Goal: Task Accomplishment & Management: Use online tool/utility

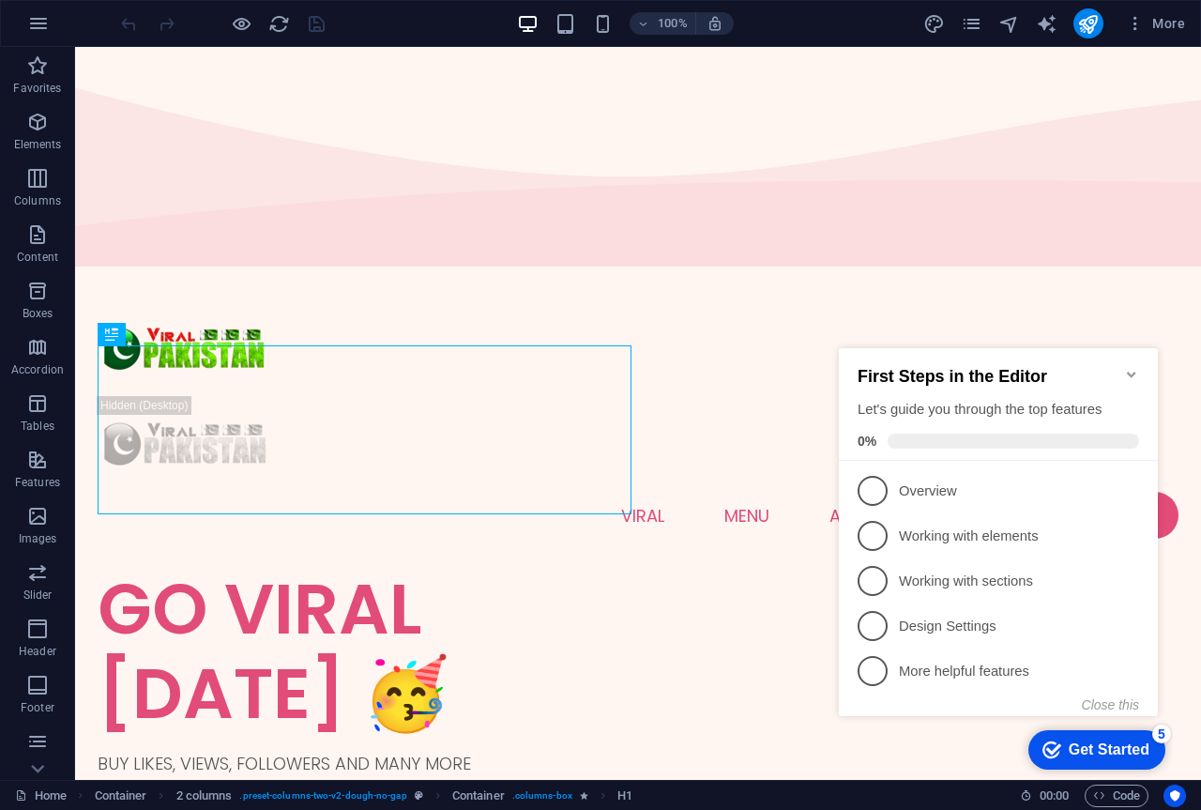
click at [1090, 743] on div "Get Started" at bounding box center [1108, 749] width 81 height 17
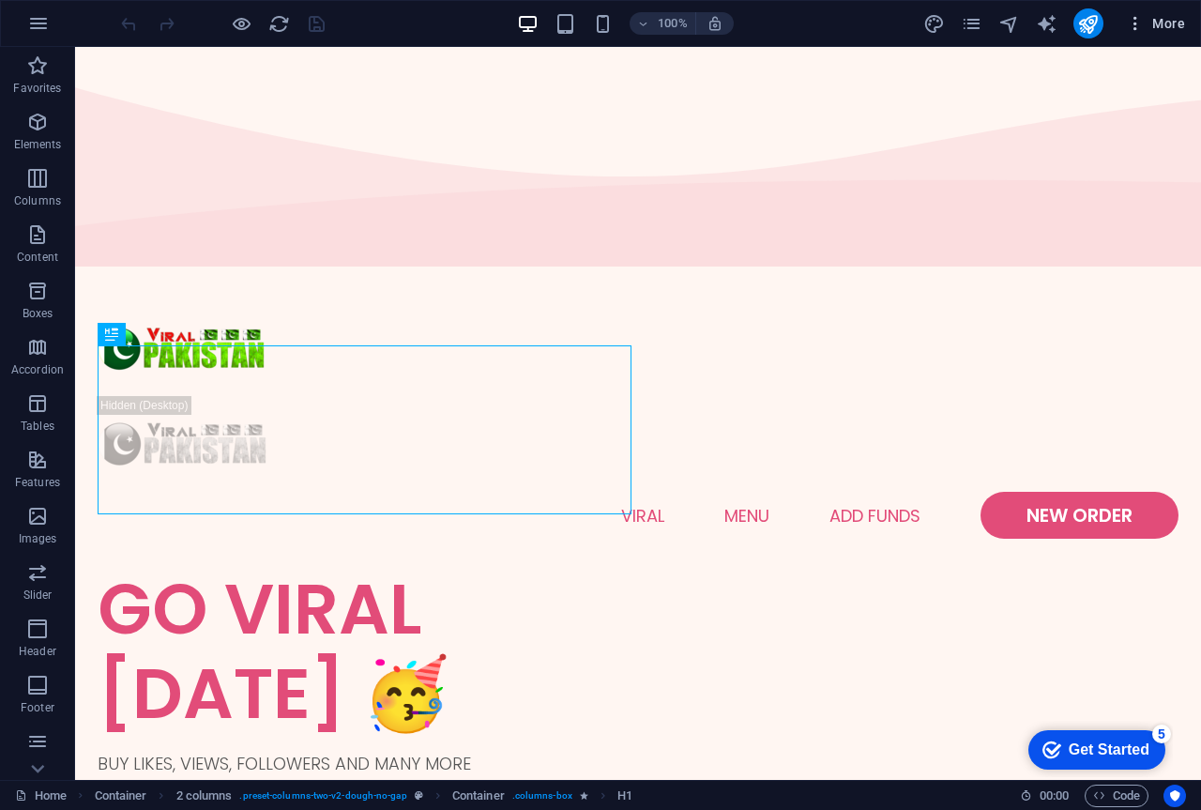
click at [1159, 35] on button "More" at bounding box center [1155, 23] width 74 height 30
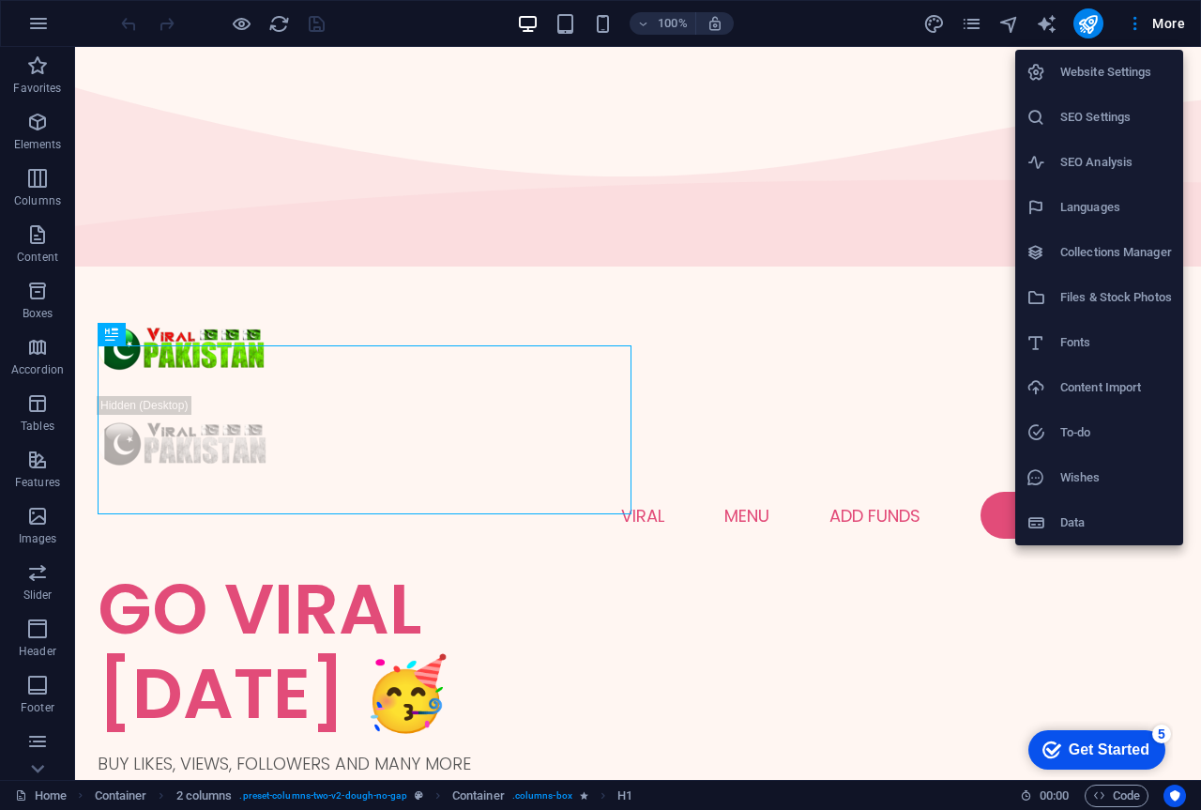
click at [1114, 391] on h6 "Content Import" at bounding box center [1116, 387] width 112 height 23
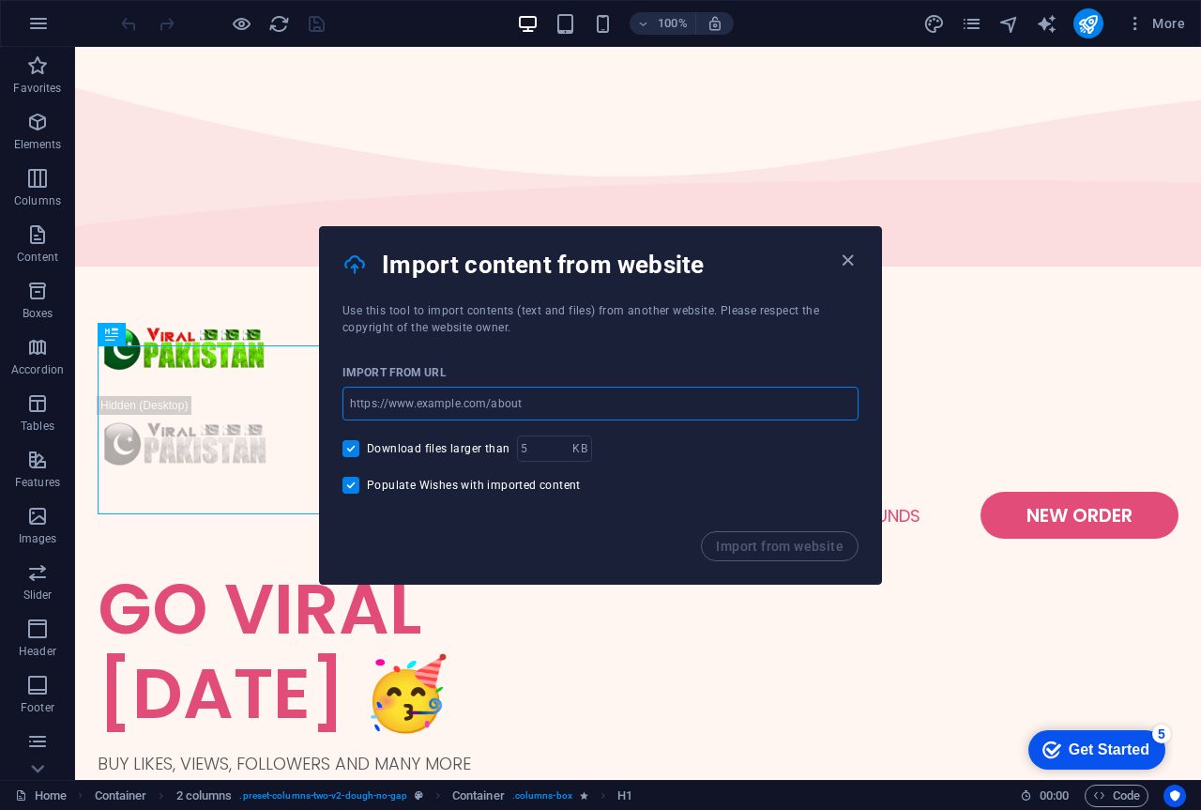
click at [523, 397] on input "url" at bounding box center [600, 403] width 516 height 34
type input "[URL][DOMAIN_NAME]"
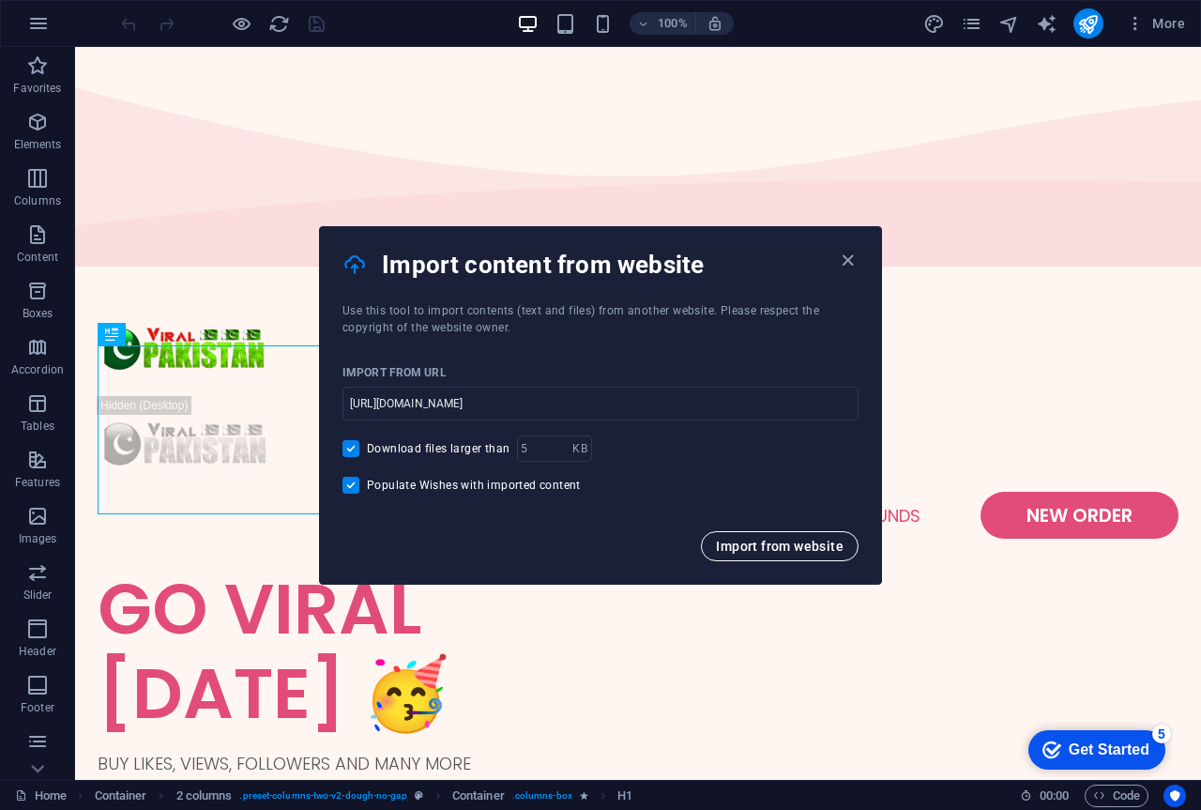
click at [825, 547] on span "Import from website" at bounding box center [780, 545] width 128 height 15
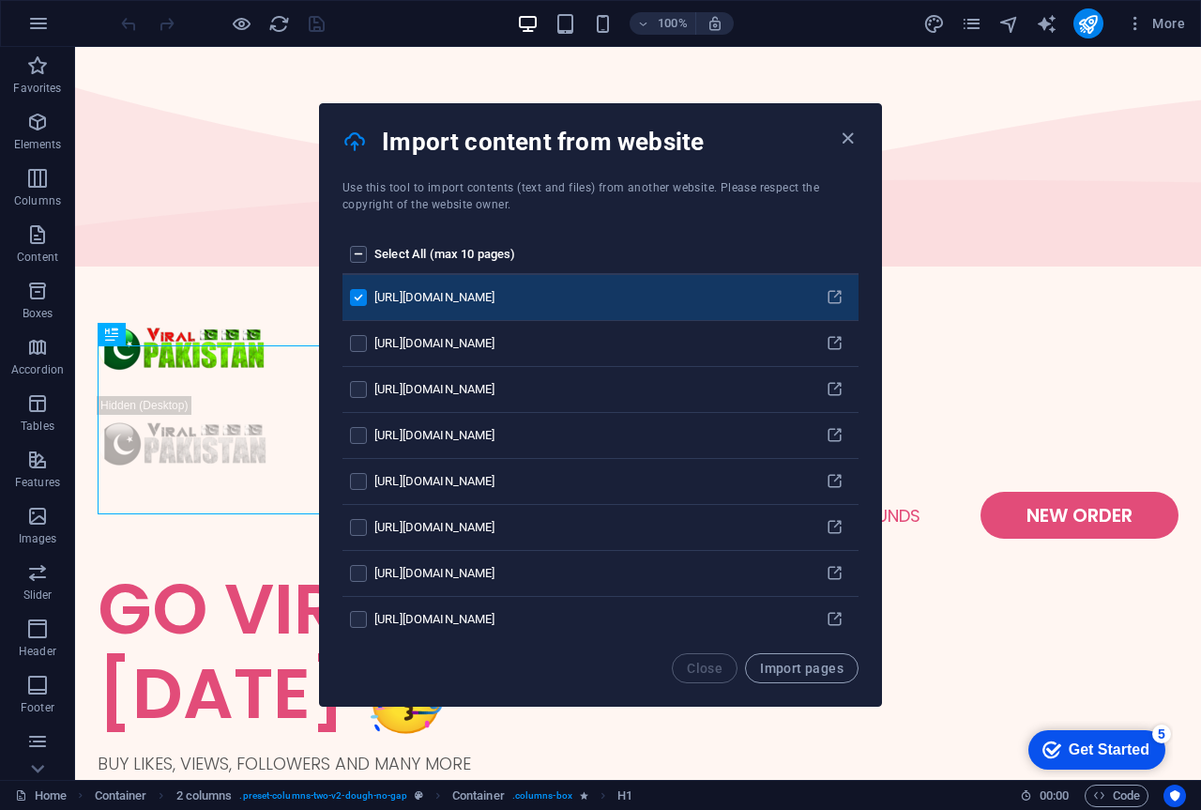
click at [359, 250] on label "pages list" at bounding box center [358, 254] width 17 height 17
click at [0, 0] on input "pages list" at bounding box center [0, 0] width 0 height 0
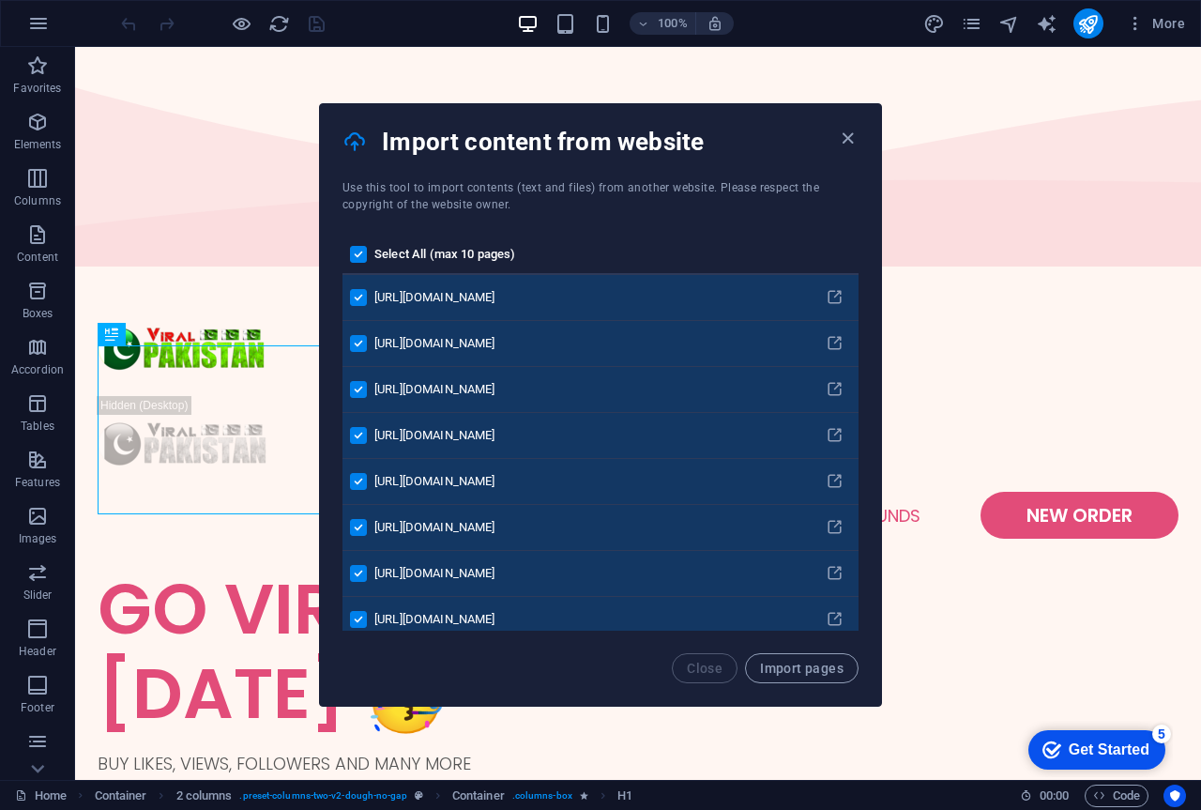
click at [360, 248] on label "pages list" at bounding box center [358, 254] width 17 height 17
click at [0, 0] on input "pages list" at bounding box center [0, 0] width 0 height 0
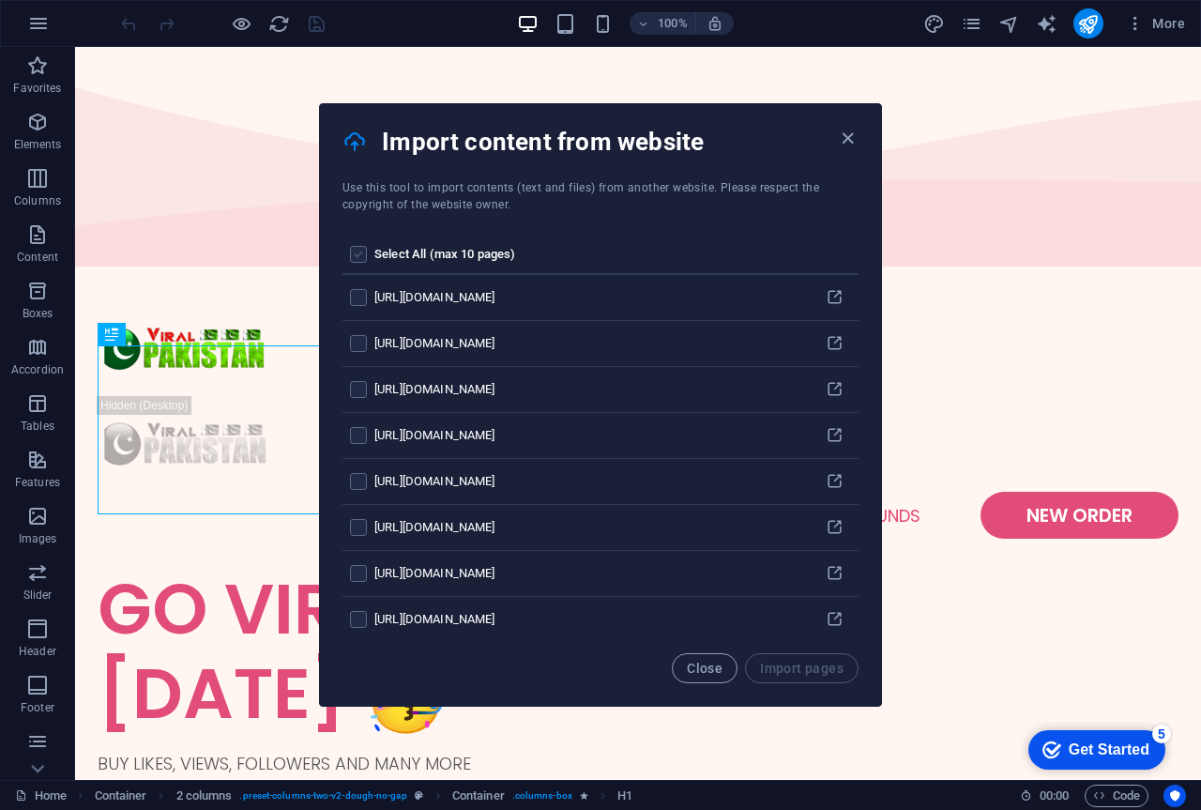
click at [360, 247] on label "pages list" at bounding box center [358, 254] width 17 height 17
click at [0, 0] on input "pages list" at bounding box center [0, 0] width 0 height 0
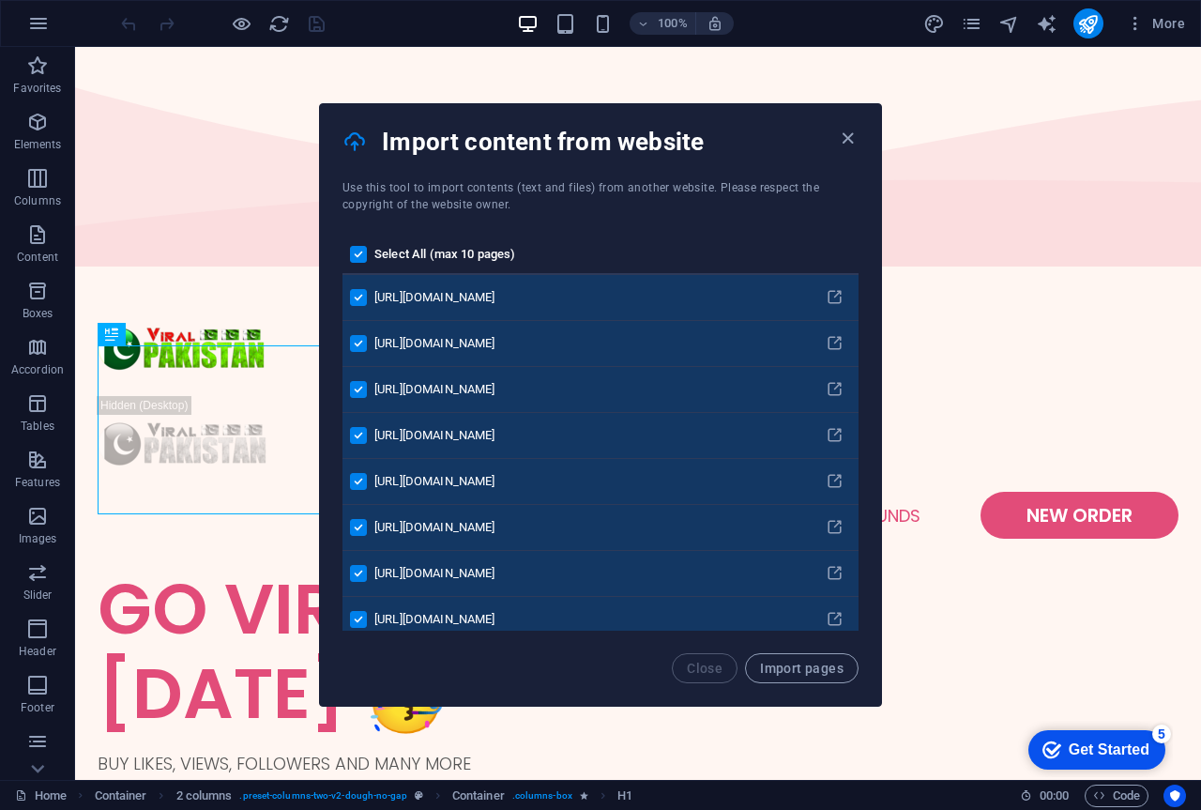
click at [355, 524] on label "pages list" at bounding box center [358, 527] width 17 height 17
click at [0, 0] on input "pages list" at bounding box center [0, 0] width 0 height 0
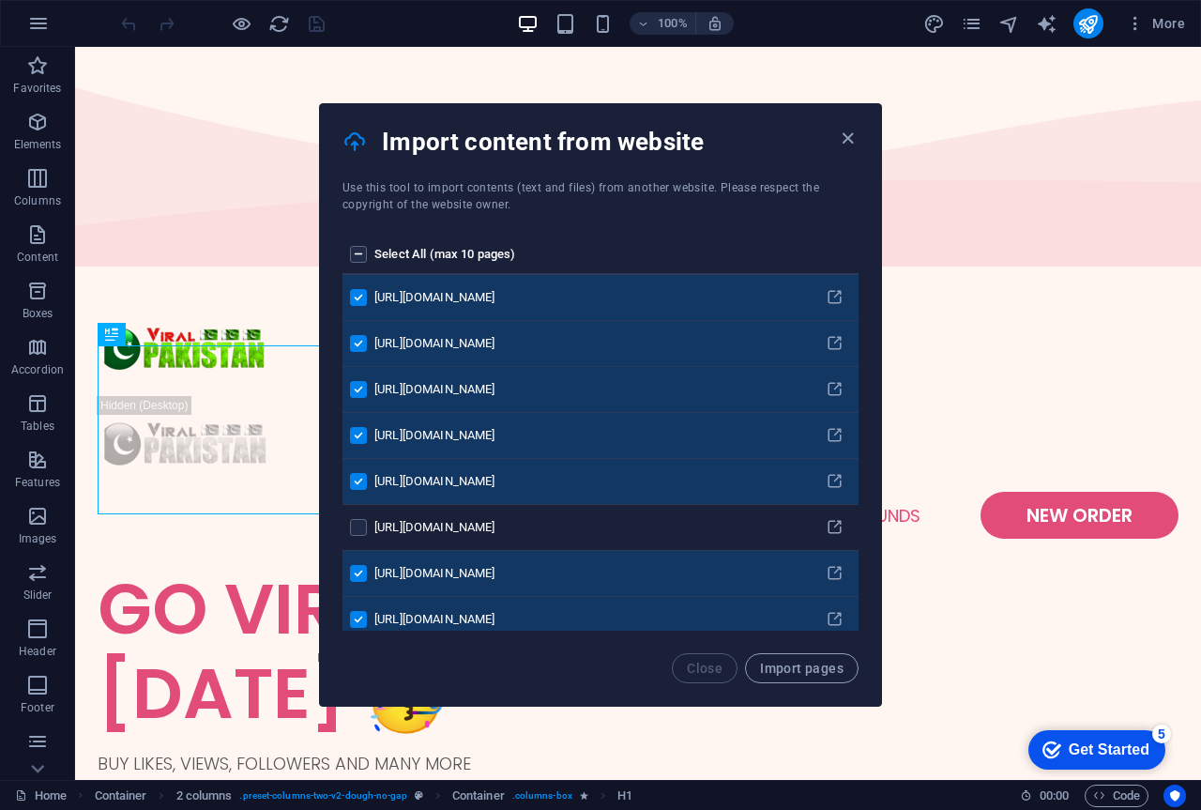
click at [357, 477] on label "pages list" at bounding box center [358, 481] width 17 height 17
click at [0, 0] on input "pages list" at bounding box center [0, 0] width 0 height 0
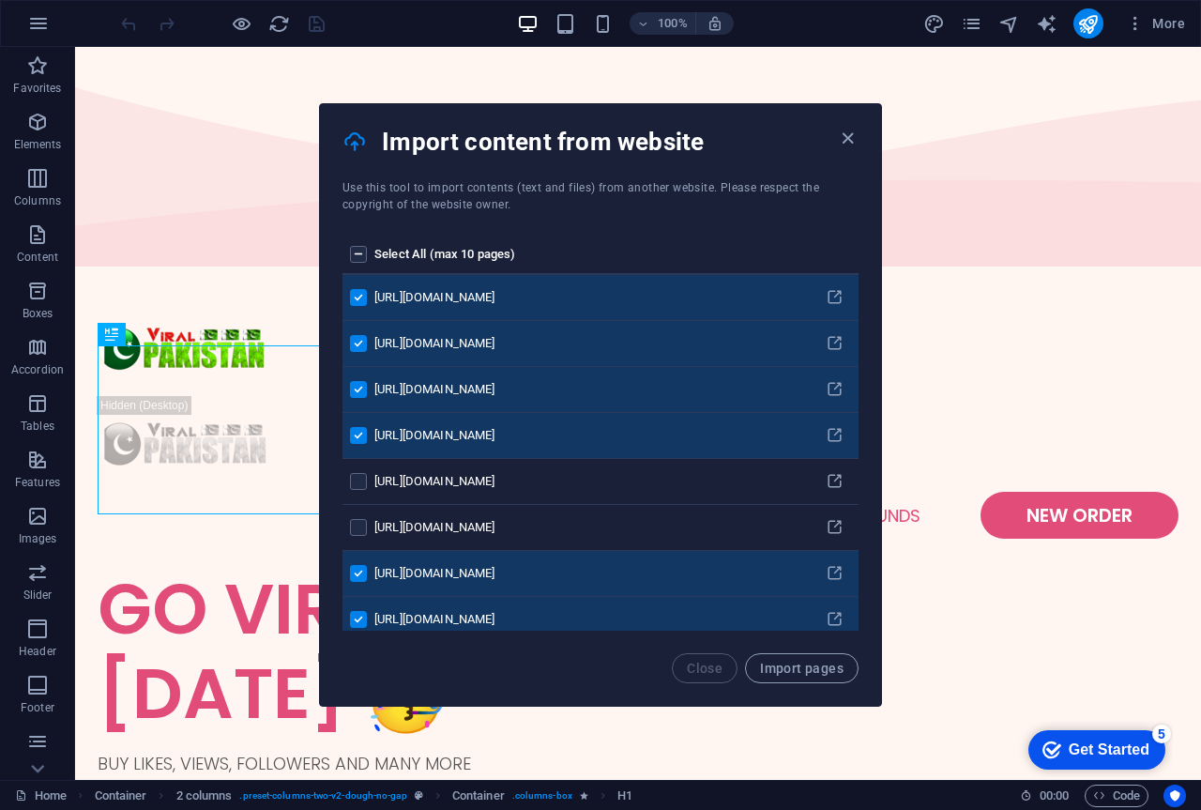
click at [360, 262] on label "pages list" at bounding box center [358, 254] width 17 height 17
click at [0, 0] on input "pages list" at bounding box center [0, 0] width 0 height 0
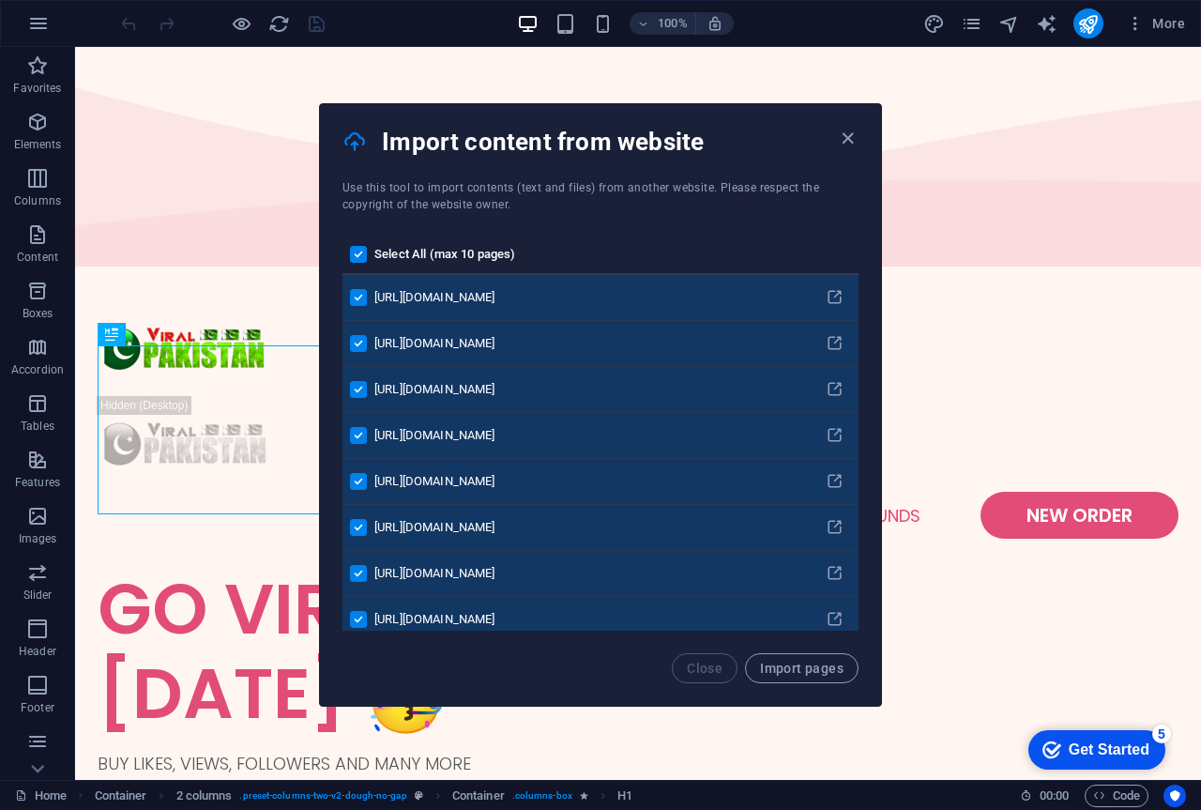
click at [360, 260] on label "pages list" at bounding box center [358, 254] width 17 height 17
click at [0, 0] on input "pages list" at bounding box center [0, 0] width 0 height 0
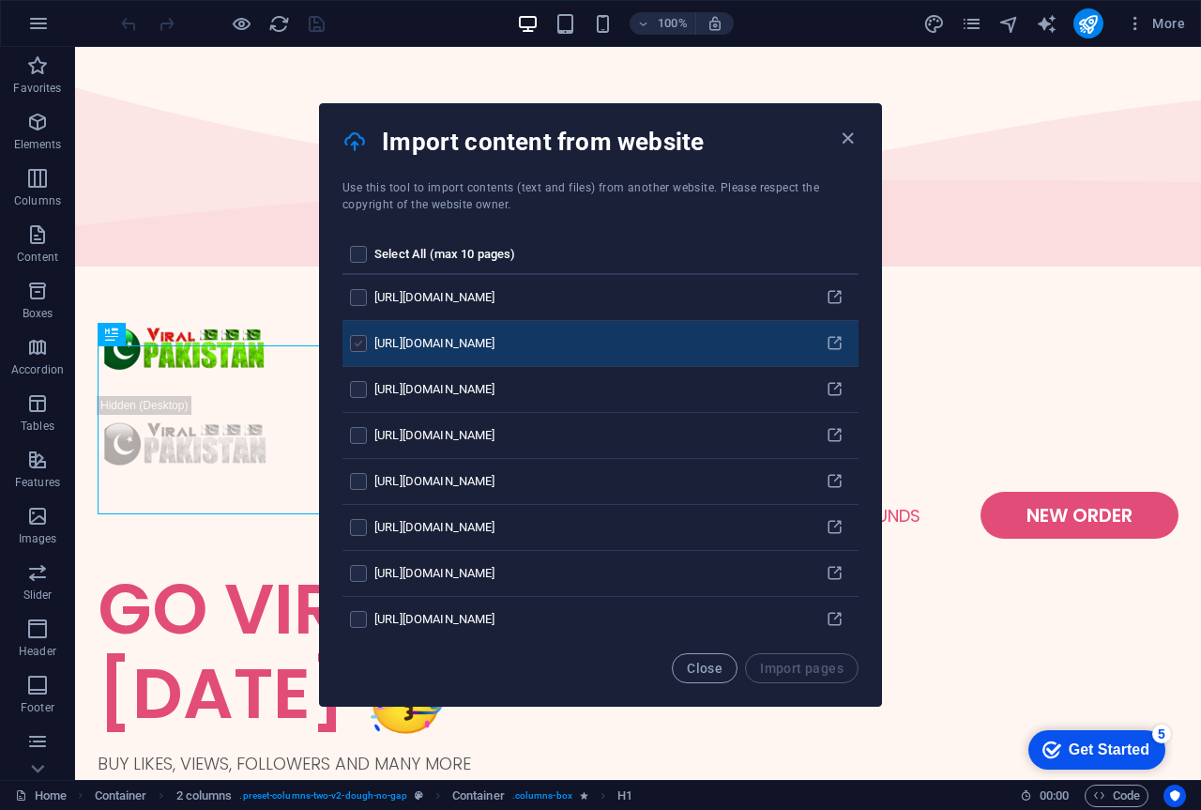
click at [360, 344] on label "pages list" at bounding box center [358, 343] width 17 height 17
click at [0, 0] on input "pages list" at bounding box center [0, 0] width 0 height 0
click at [806, 668] on span "Import pages" at bounding box center [801, 667] width 83 height 15
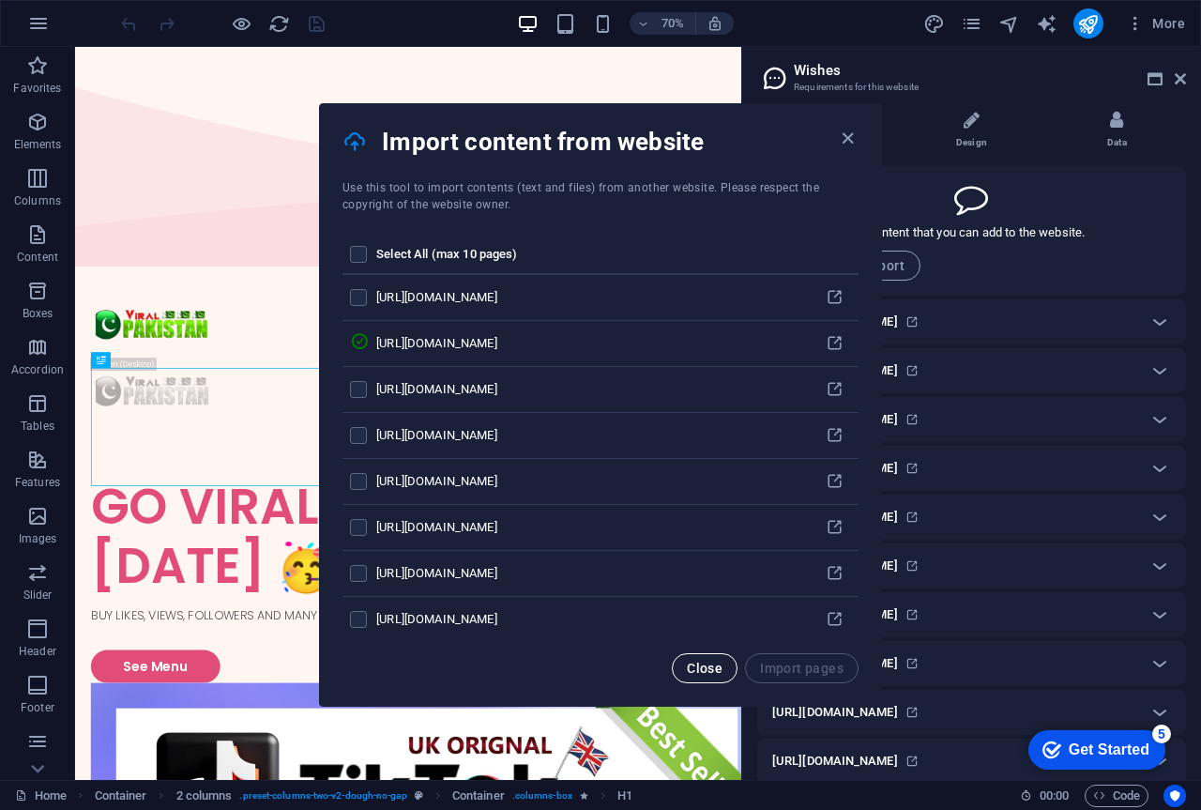
click at [704, 663] on span "Close" at bounding box center [705, 667] width 36 height 15
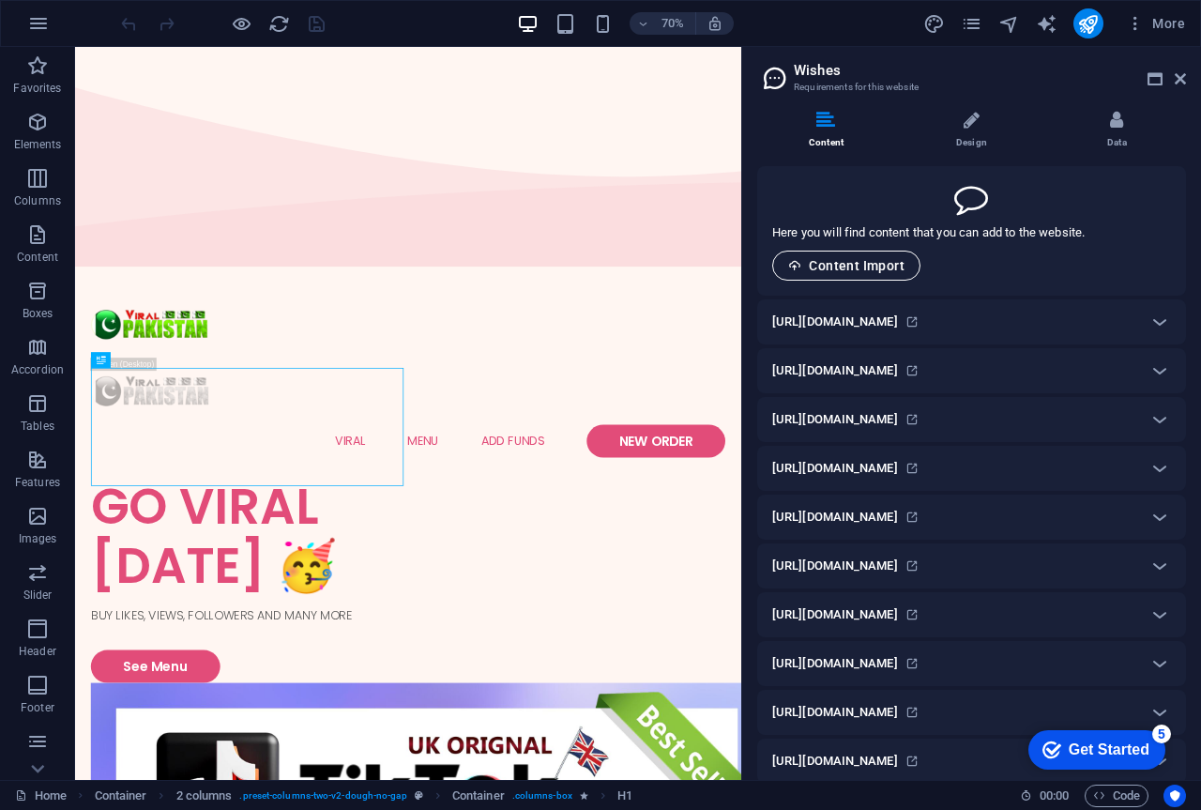
click at [890, 267] on span "Content Import" at bounding box center [846, 265] width 116 height 15
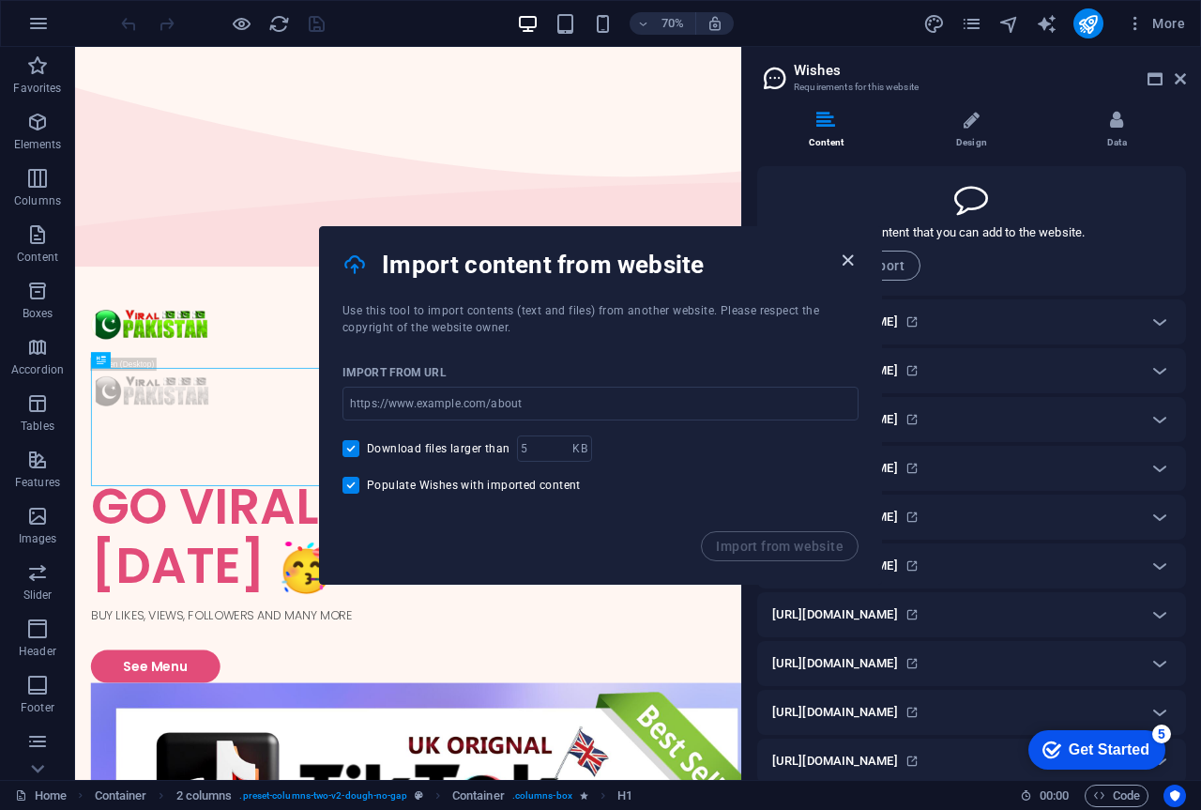
click at [844, 271] on button "button" at bounding box center [847, 261] width 23 height 23
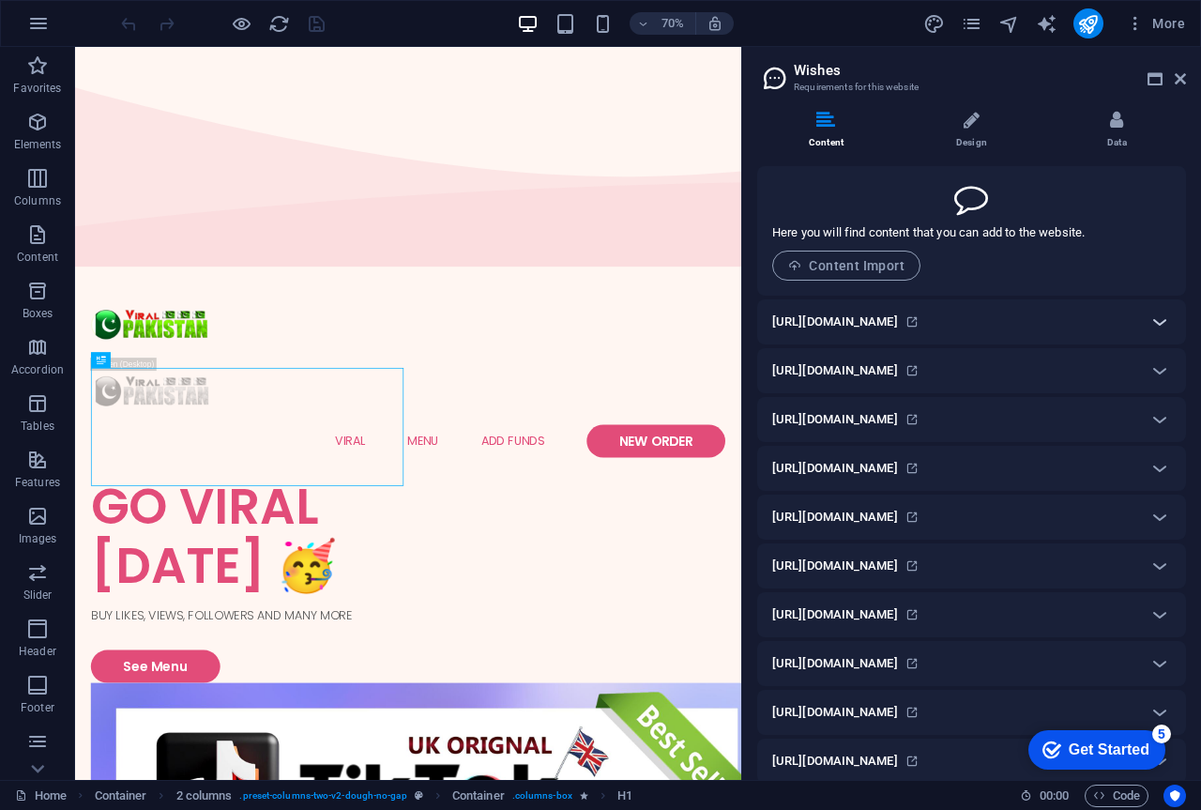
click at [1155, 318] on icon at bounding box center [1159, 321] width 23 height 23
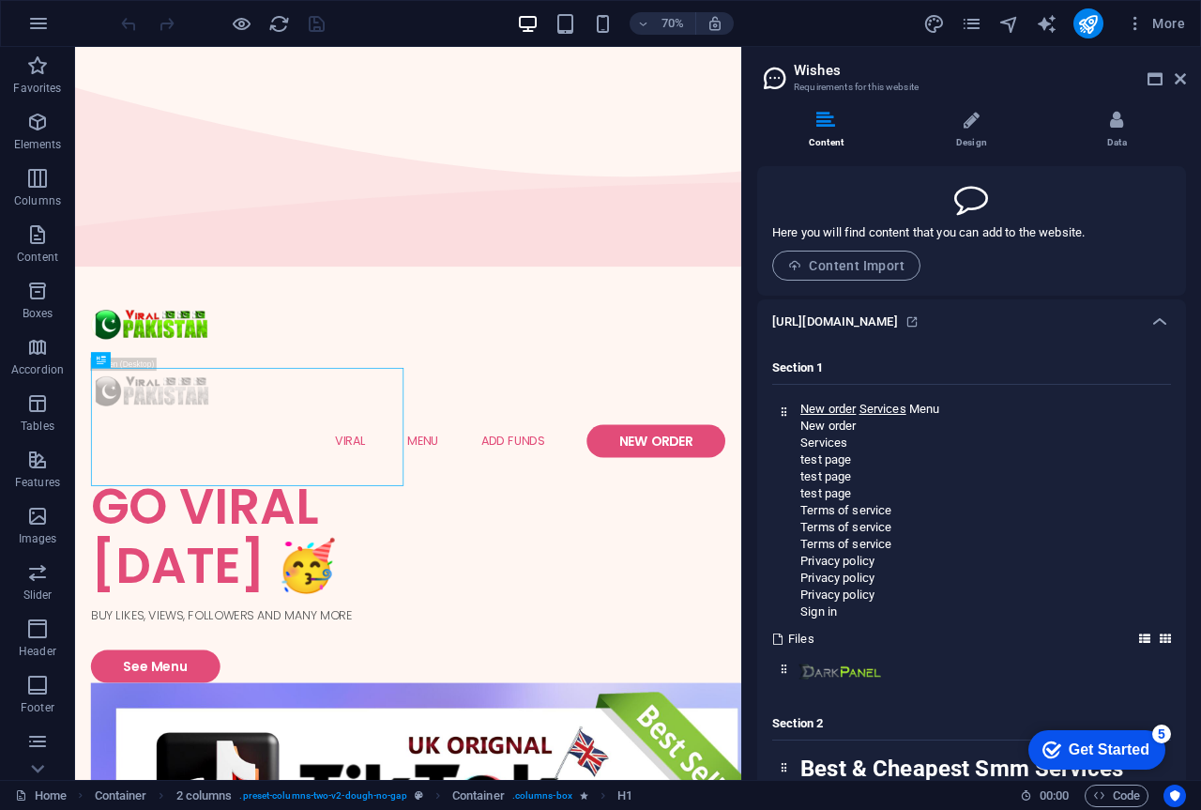
click at [791, 641] on span "Files" at bounding box center [801, 638] width 26 height 17
click at [1166, 639] on icon at bounding box center [1164, 638] width 11 height 11
click at [858, 531] on p "Terms of service" at bounding box center [985, 527] width 370 height 17
click at [824, 673] on img at bounding box center [841, 671] width 92 height 26
click at [789, 671] on icon at bounding box center [784, 668] width 12 height 12
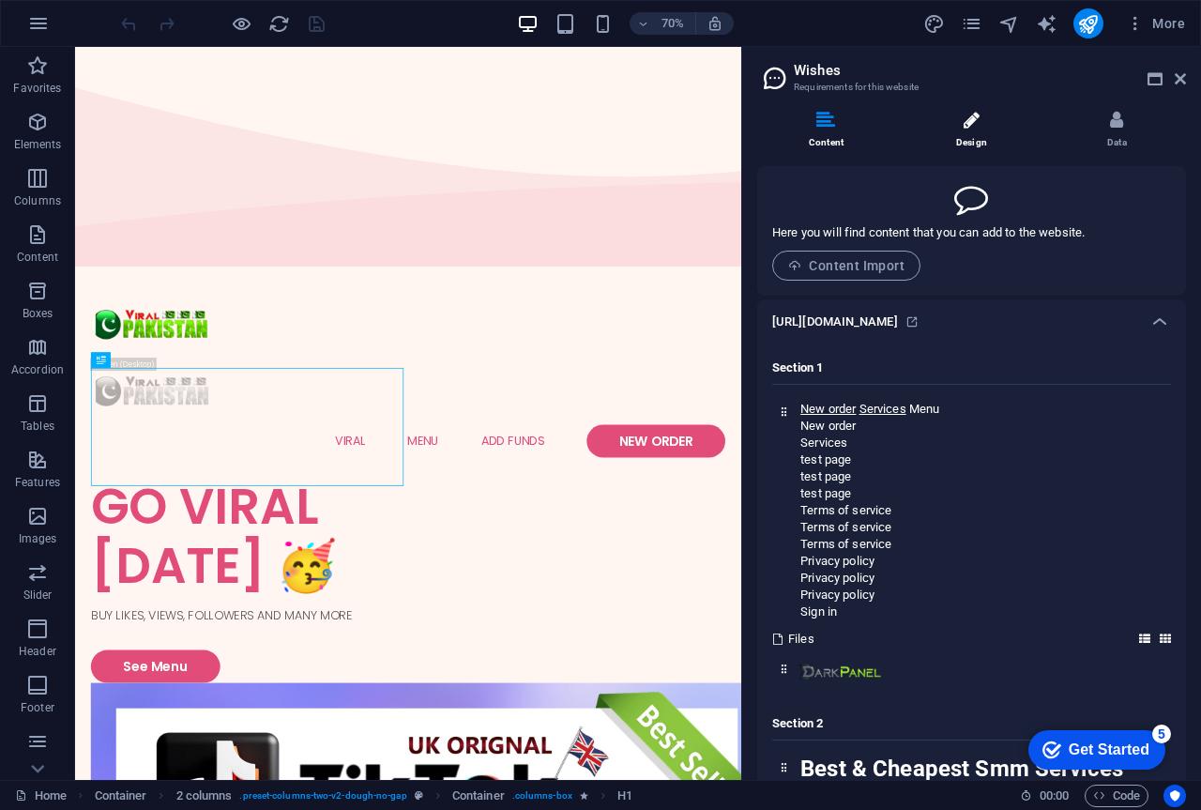
click at [950, 115] on li "Design" at bounding box center [974, 131] width 145 height 40
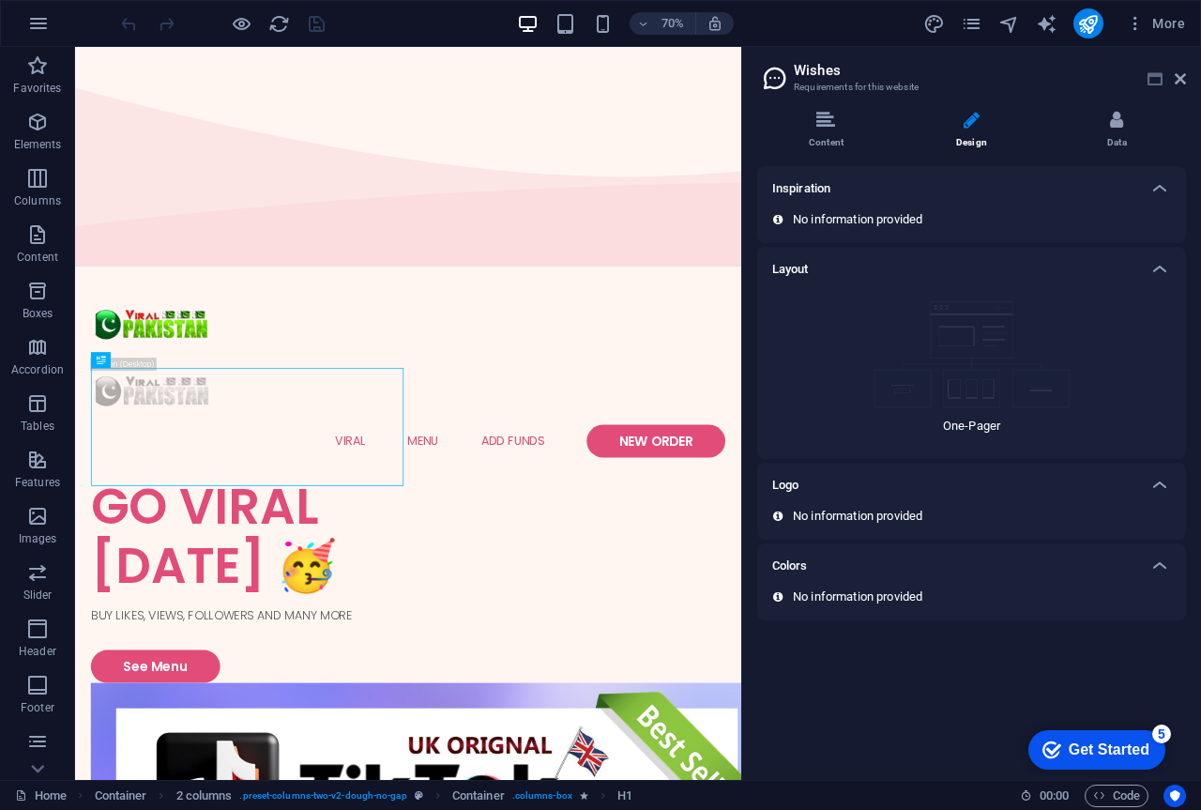
click at [1152, 83] on icon at bounding box center [1154, 78] width 15 height 15
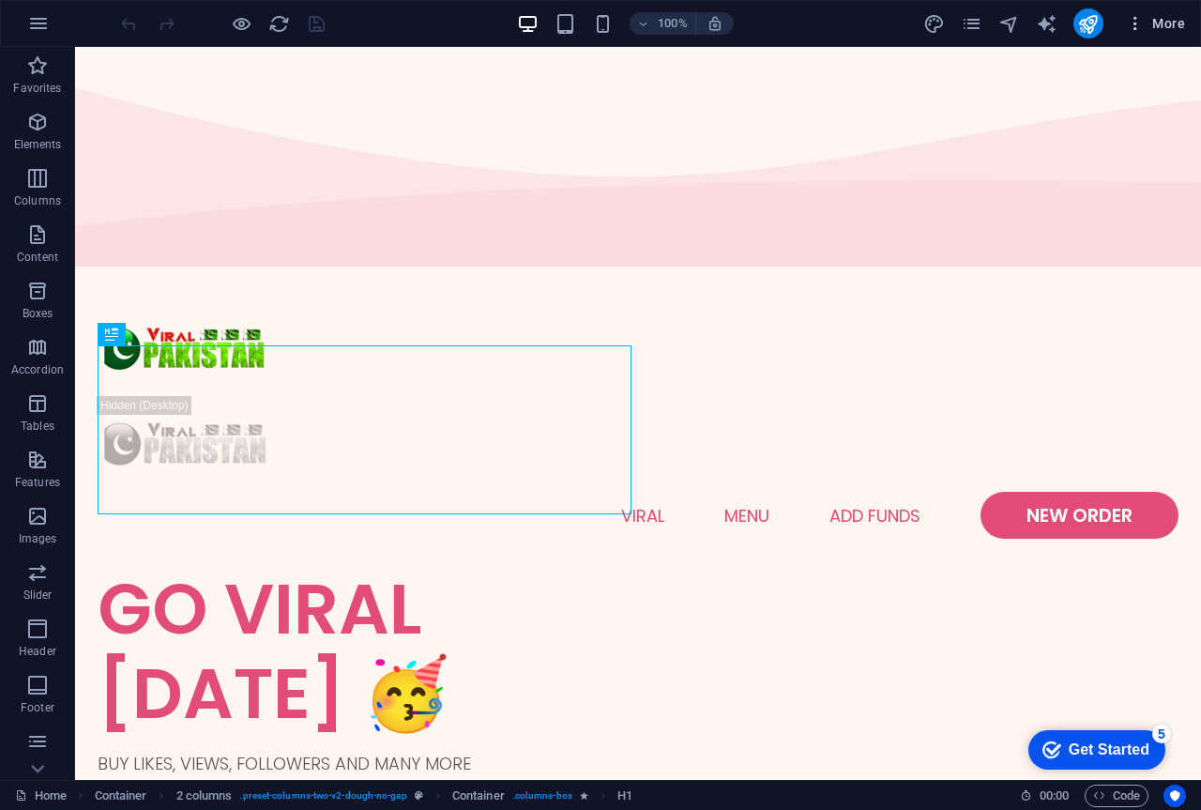
click at [1170, 28] on span "More" at bounding box center [1155, 23] width 59 height 19
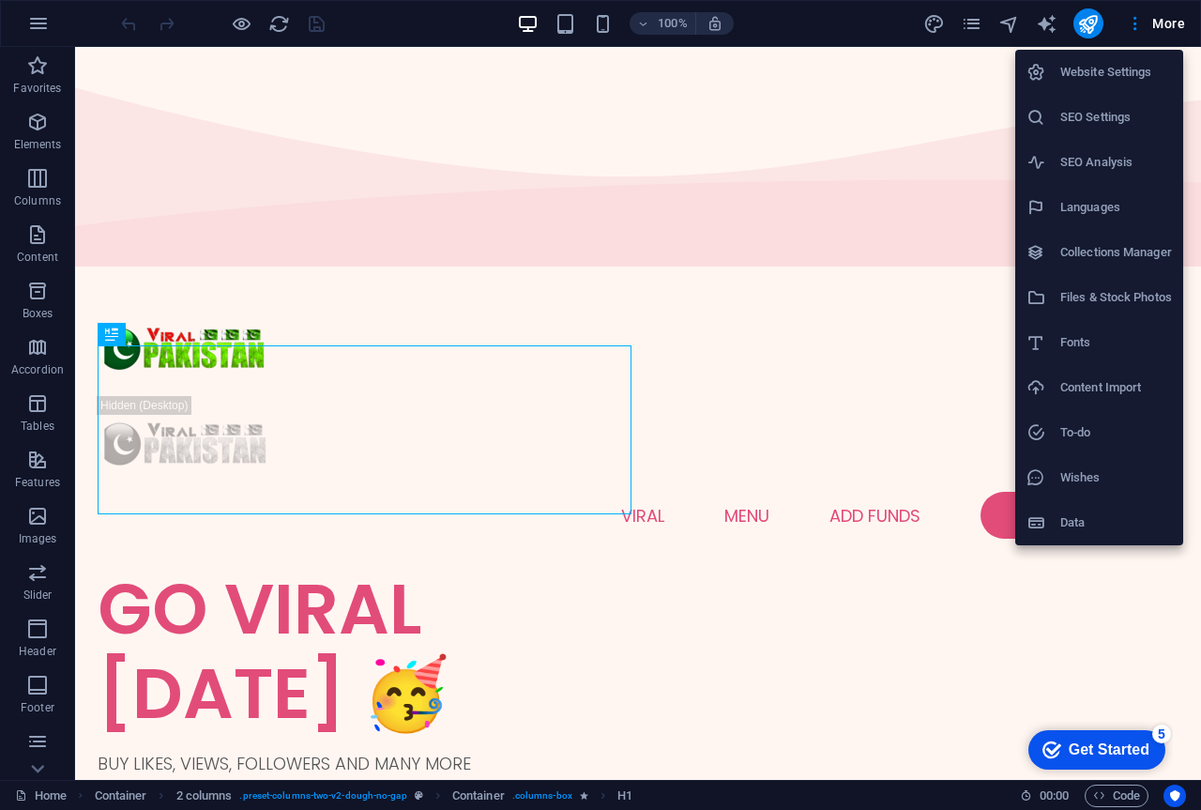
click at [1099, 470] on h6 "Wishes" at bounding box center [1116, 477] width 112 height 23
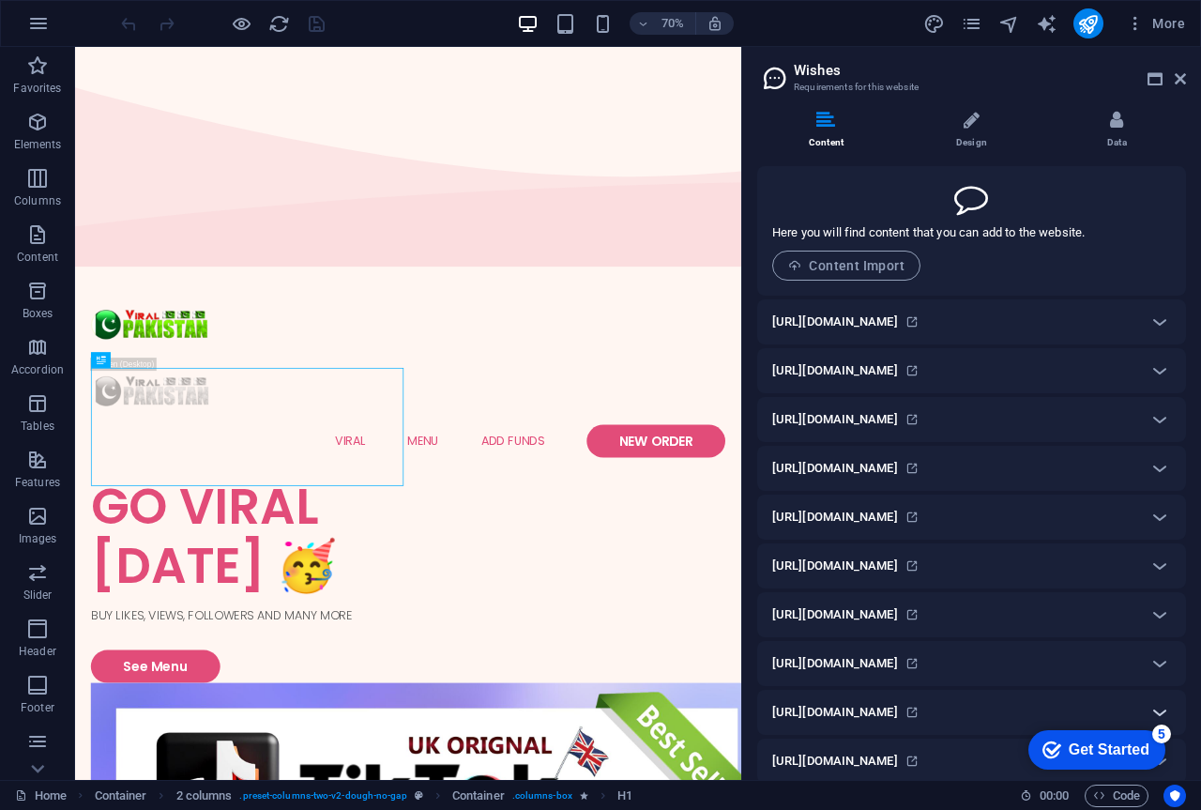
click at [1161, 711] on icon at bounding box center [1159, 712] width 23 height 23
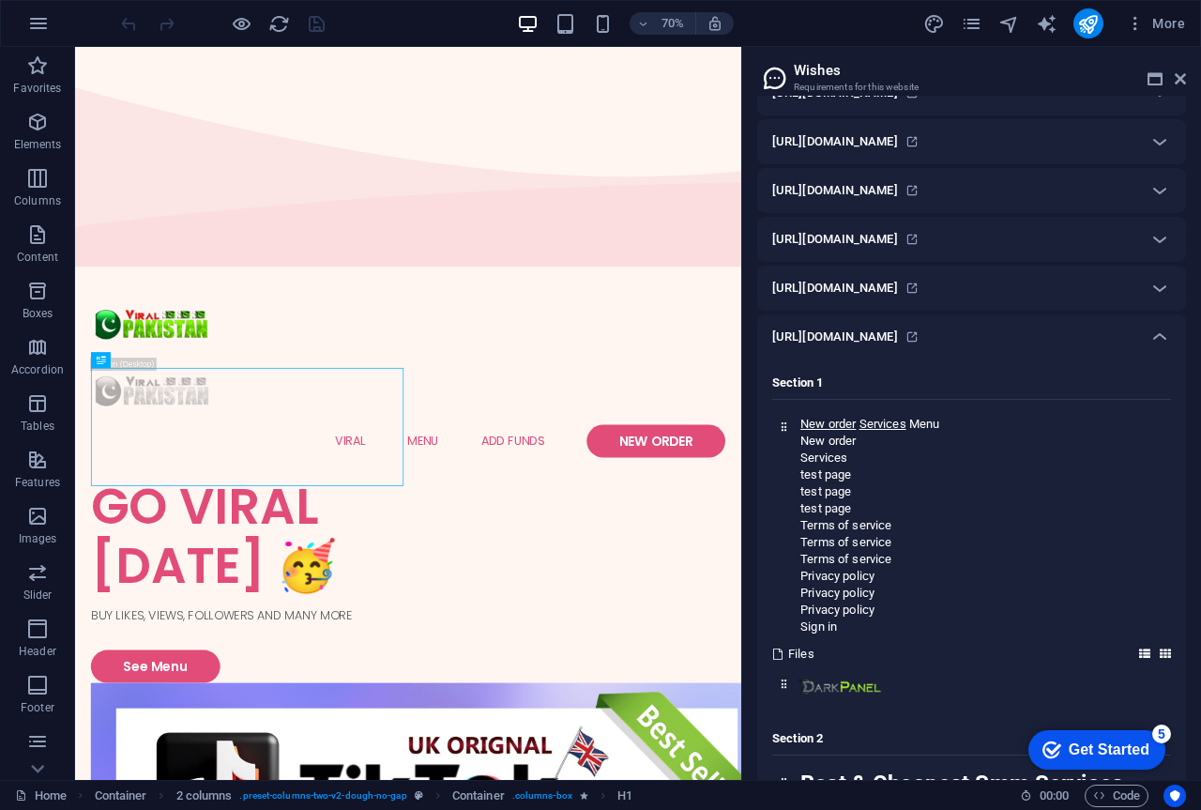
scroll to position [378, 0]
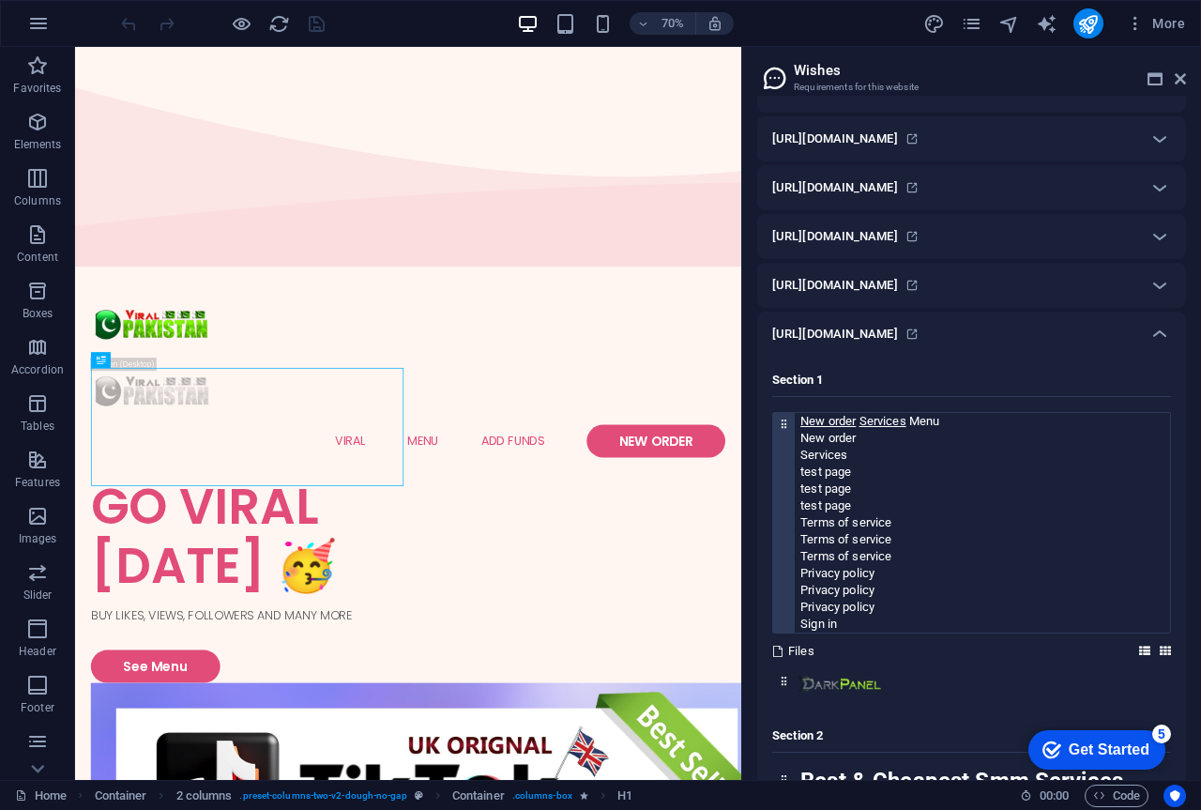
click at [840, 458] on p "Services" at bounding box center [985, 455] width 370 height 17
click at [863, 459] on p "Services" at bounding box center [985, 455] width 370 height 17
click at [869, 465] on div "New order Services Menu New order Services test page test page test page Terms …" at bounding box center [985, 522] width 370 height 219
click at [919, 480] on p "test page" at bounding box center [985, 488] width 370 height 17
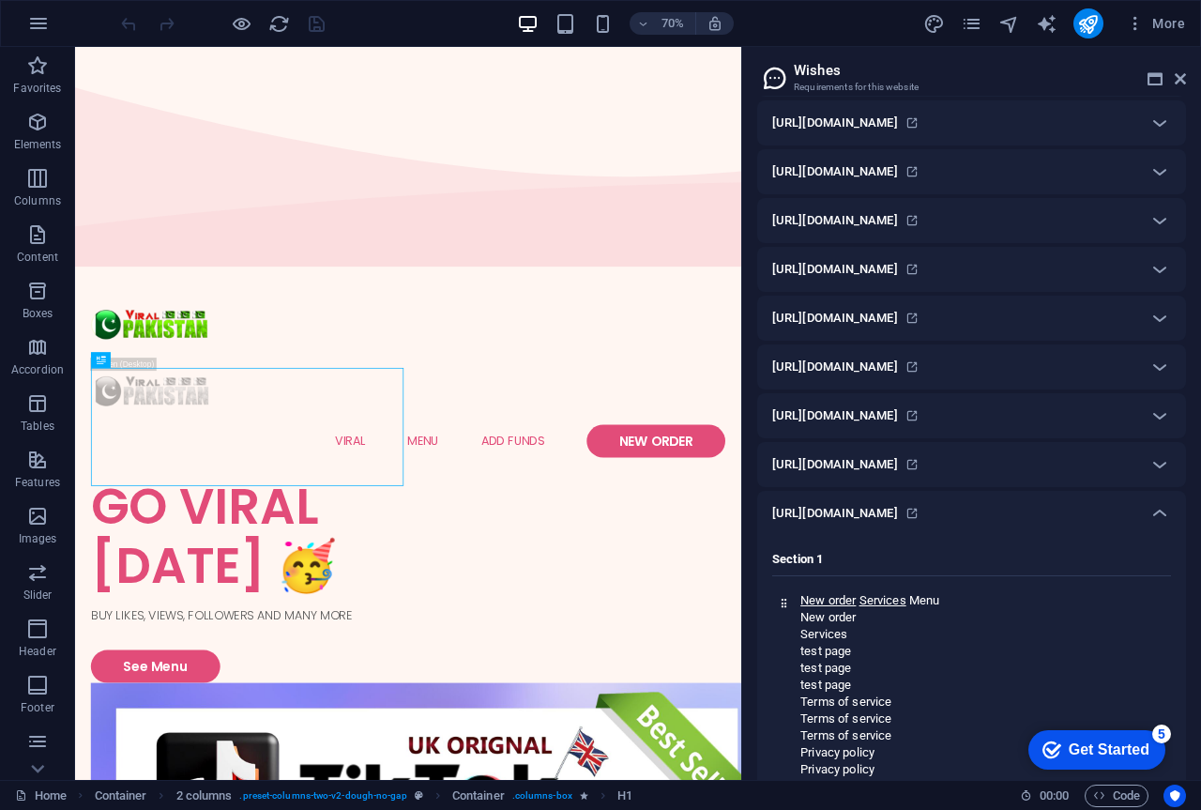
scroll to position [0, 0]
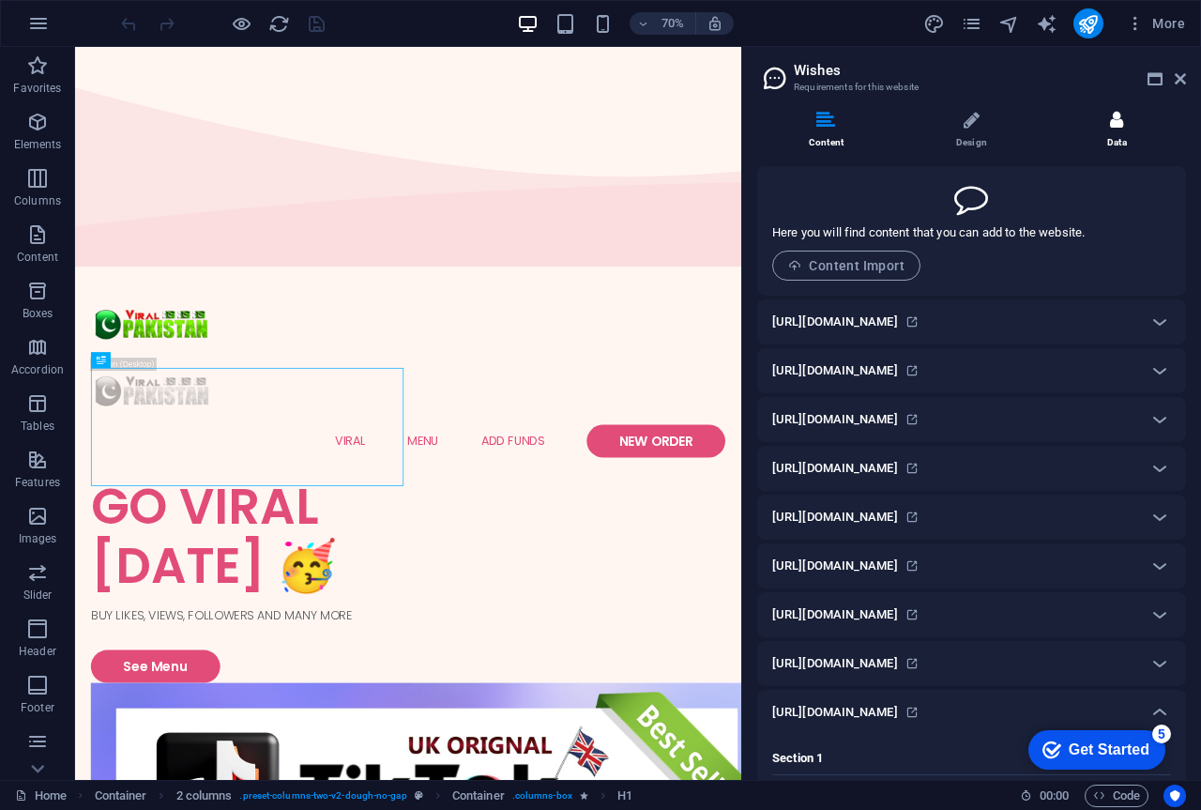
click at [1120, 128] on li "Data" at bounding box center [1117, 131] width 138 height 40
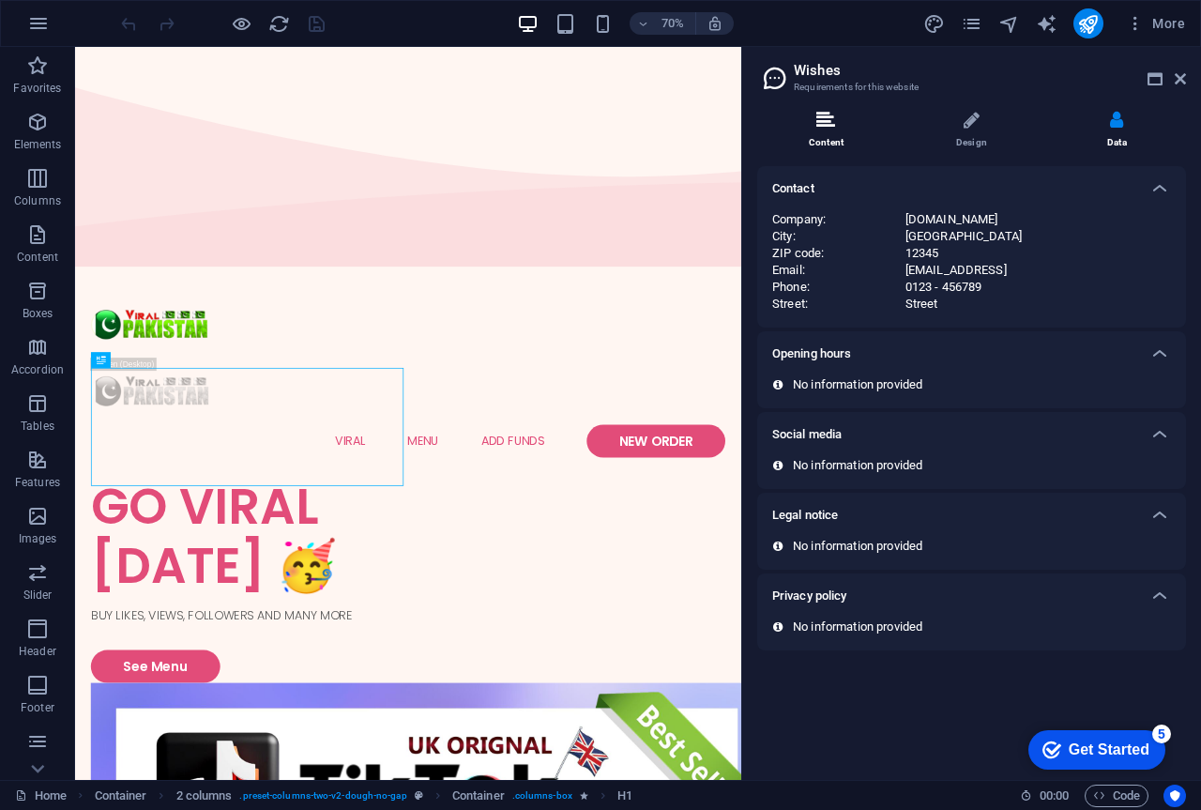
click at [845, 119] on li "Content" at bounding box center [829, 131] width 145 height 40
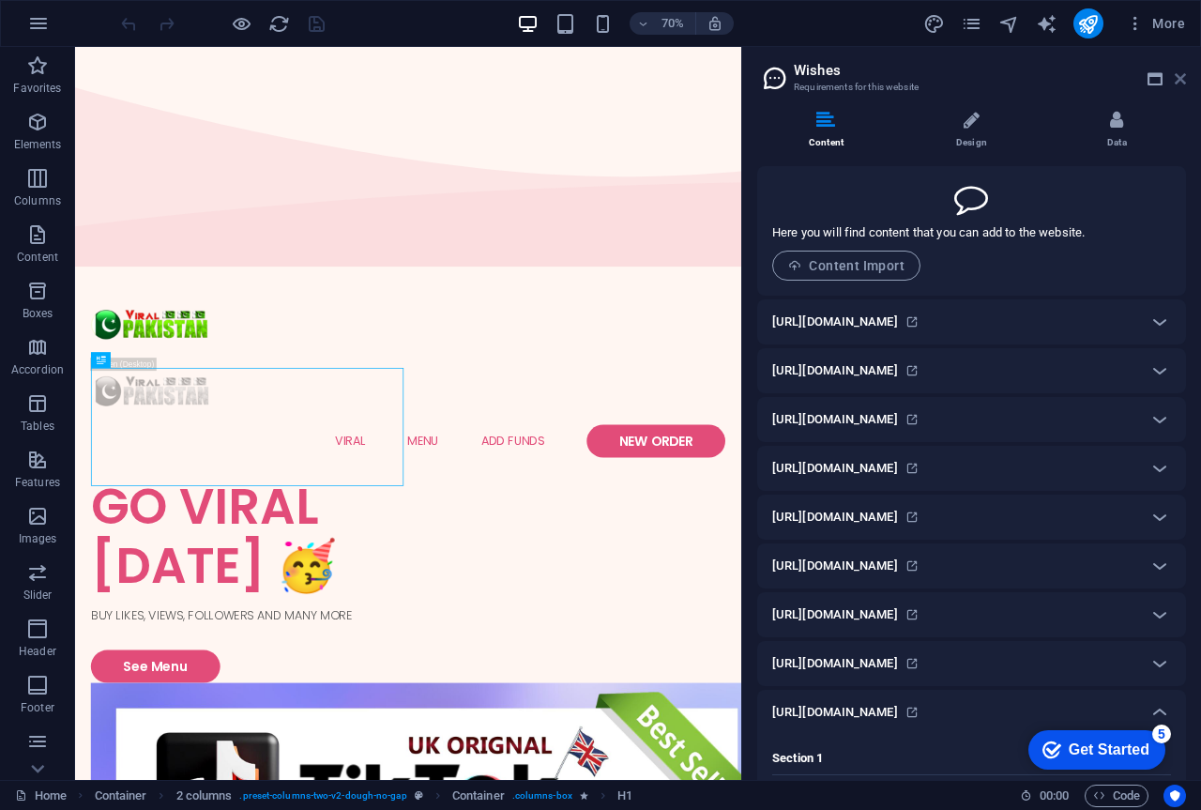
click at [1185, 83] on icon at bounding box center [1179, 78] width 11 height 15
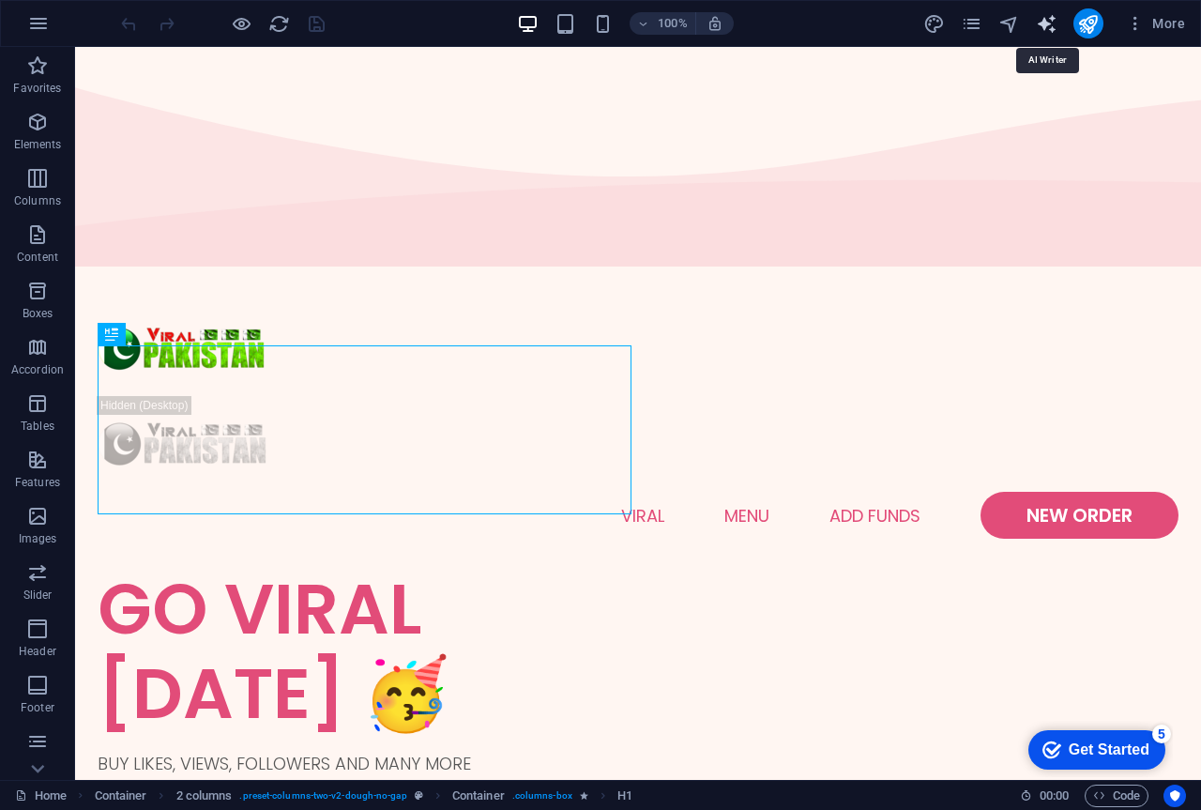
click at [1042, 25] on icon "text_generator" at bounding box center [1047, 24] width 22 height 22
select select "English"
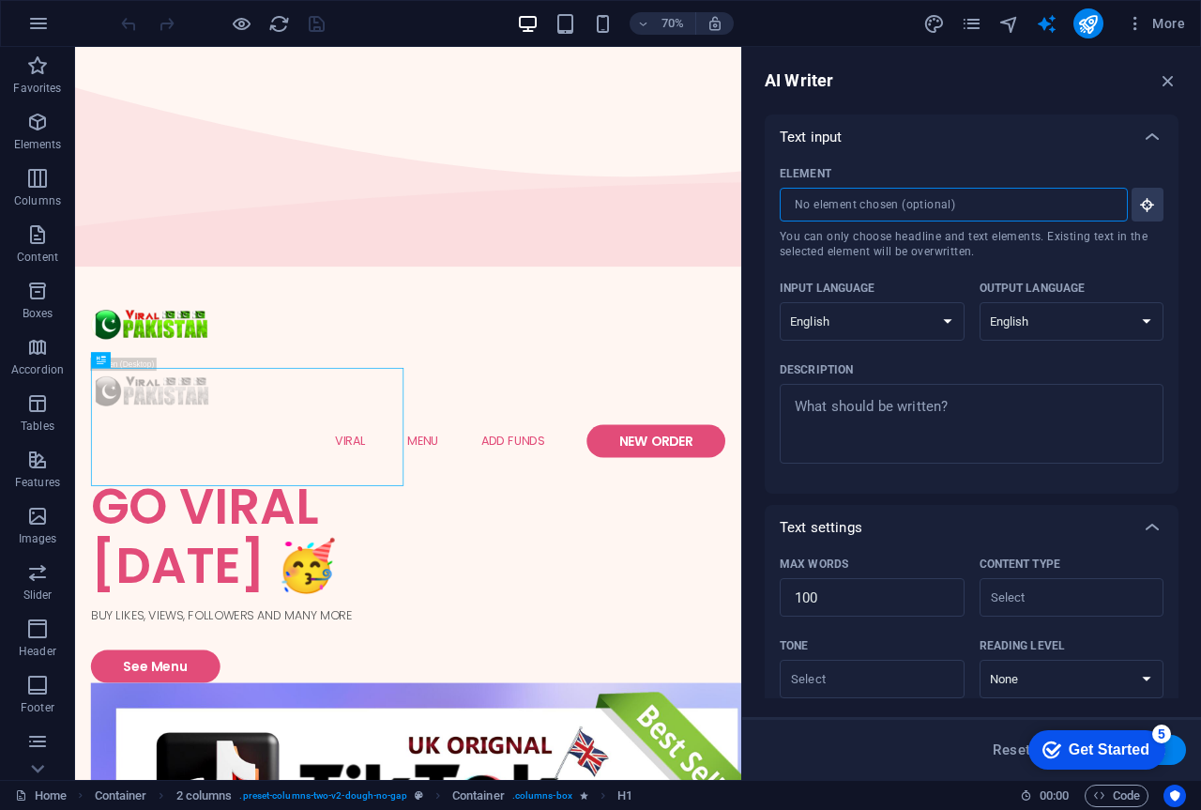
click at [948, 193] on input "Element ​ You can only choose headline and text elements. Existing text in the …" at bounding box center [947, 205] width 335 height 34
click at [1176, 80] on icon "button" at bounding box center [1168, 80] width 21 height 21
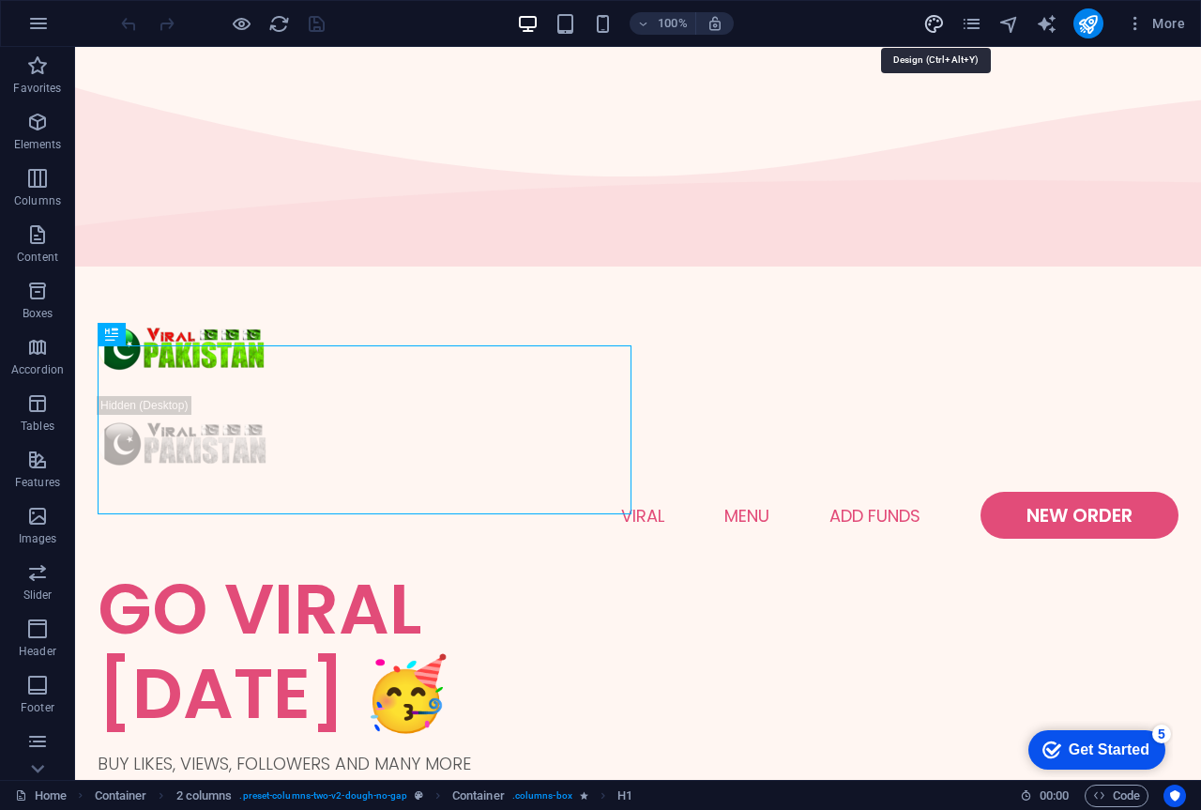
click at [941, 19] on icon "design" at bounding box center [934, 24] width 22 height 22
select select "px"
select select "300"
select select "px"
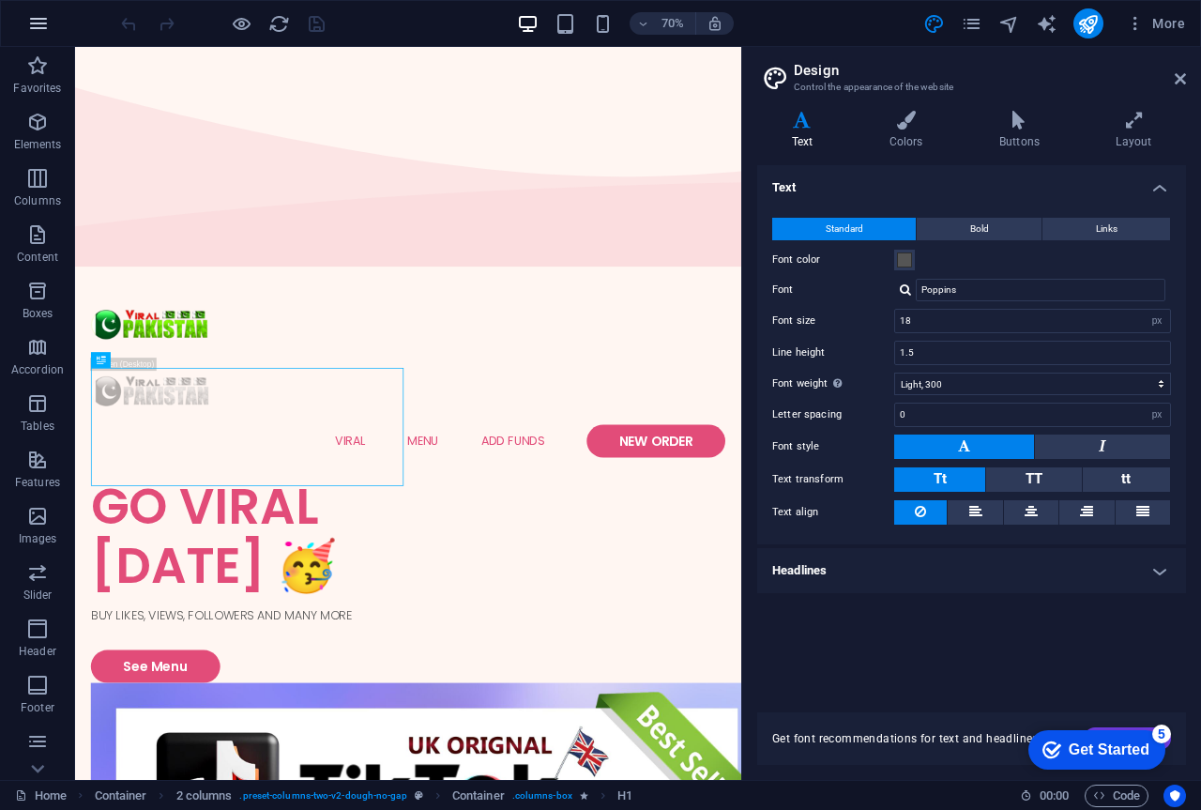
click at [44, 21] on icon "button" at bounding box center [38, 23] width 23 height 23
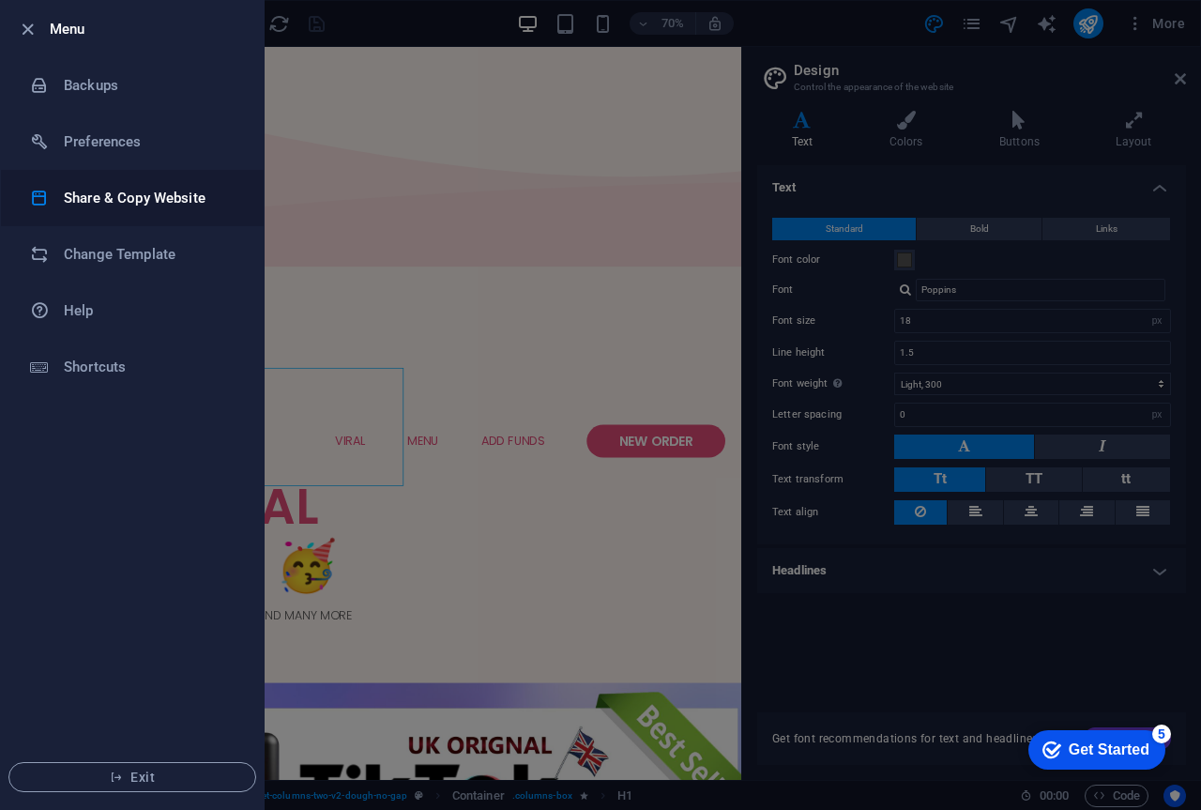
click at [136, 194] on h6 "Share & Copy Website" at bounding box center [151, 198] width 174 height 23
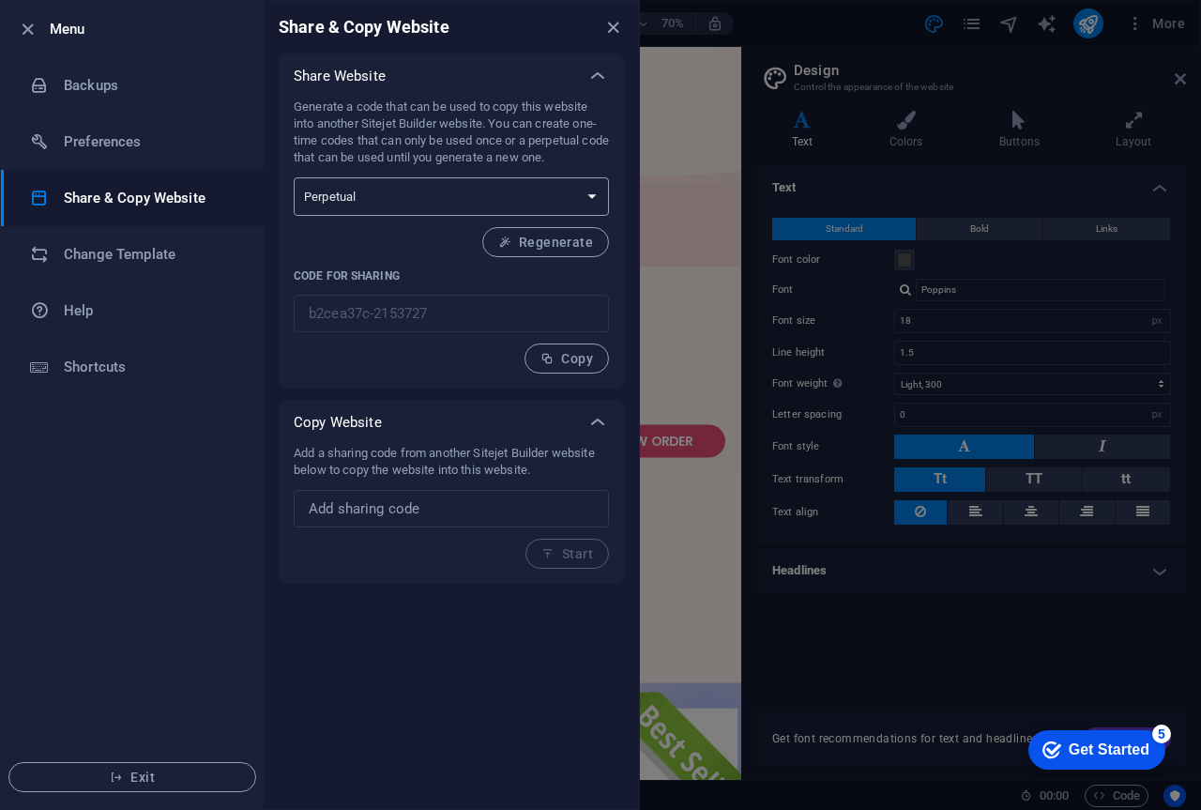
click at [429, 197] on select "One-time Perpetual" at bounding box center [451, 196] width 315 height 38
click at [431, 195] on select "One-time Perpetual" at bounding box center [451, 196] width 315 height 38
click at [123, 252] on h6 "Change Template" at bounding box center [151, 254] width 174 height 23
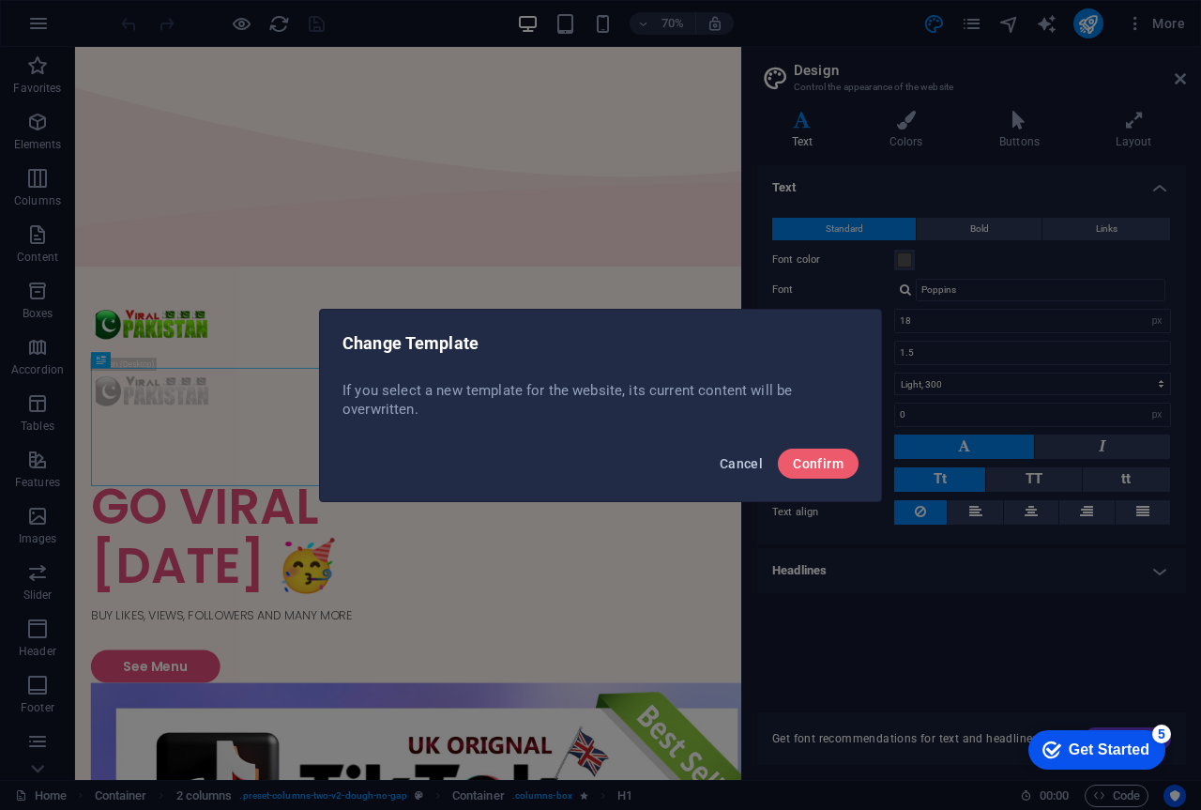
click at [758, 465] on span "Cancel" at bounding box center [740, 463] width 43 height 15
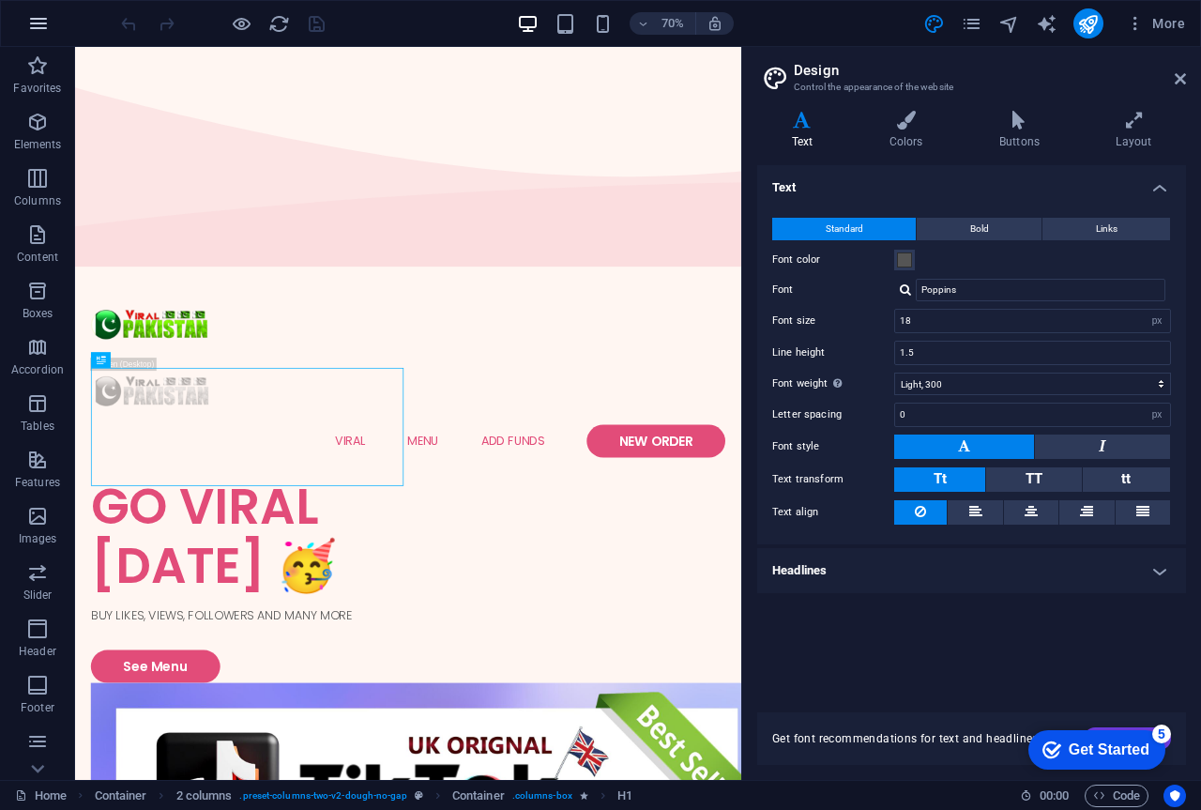
click at [26, 15] on button "button" at bounding box center [38, 23] width 45 height 45
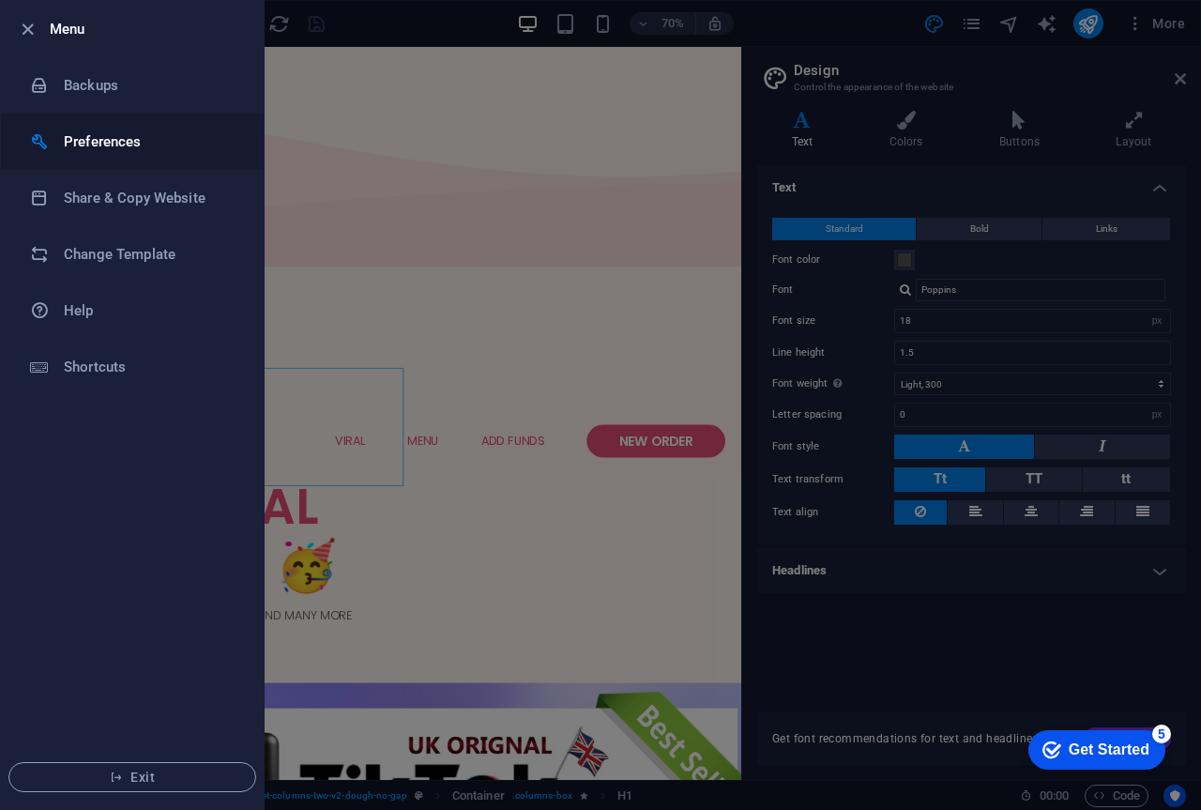
click at [108, 127] on li "Preferences" at bounding box center [132, 142] width 263 height 56
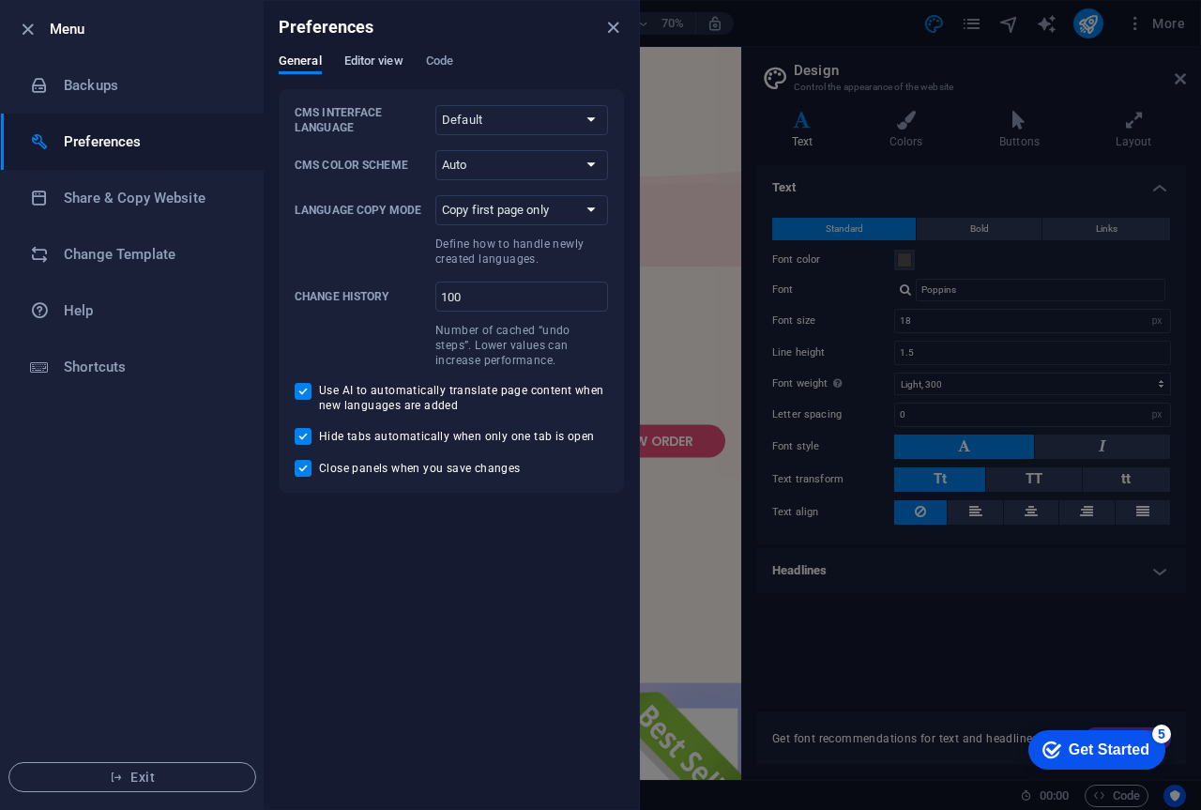
click at [378, 67] on span "Editor view" at bounding box center [373, 63] width 59 height 26
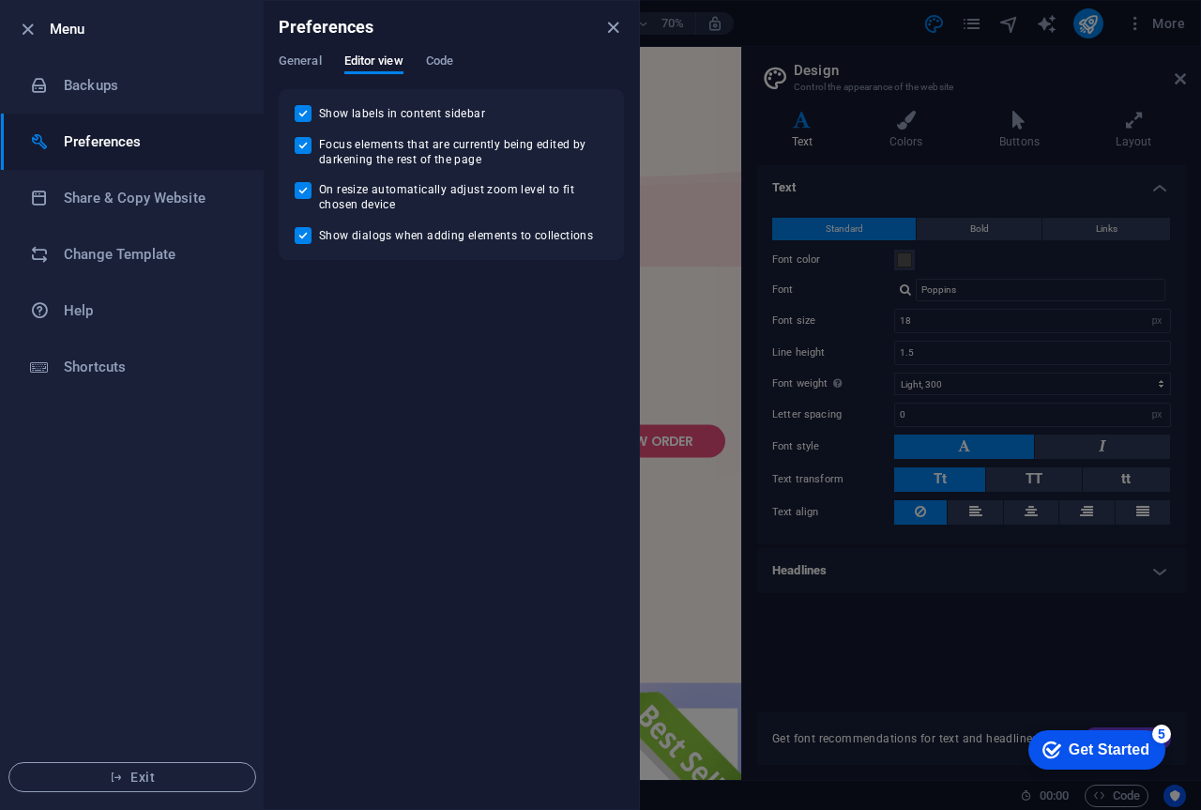
click at [424, 61] on div "General Editor view Code" at bounding box center [451, 71] width 345 height 36
click at [438, 61] on span "Code" at bounding box center [439, 63] width 27 height 26
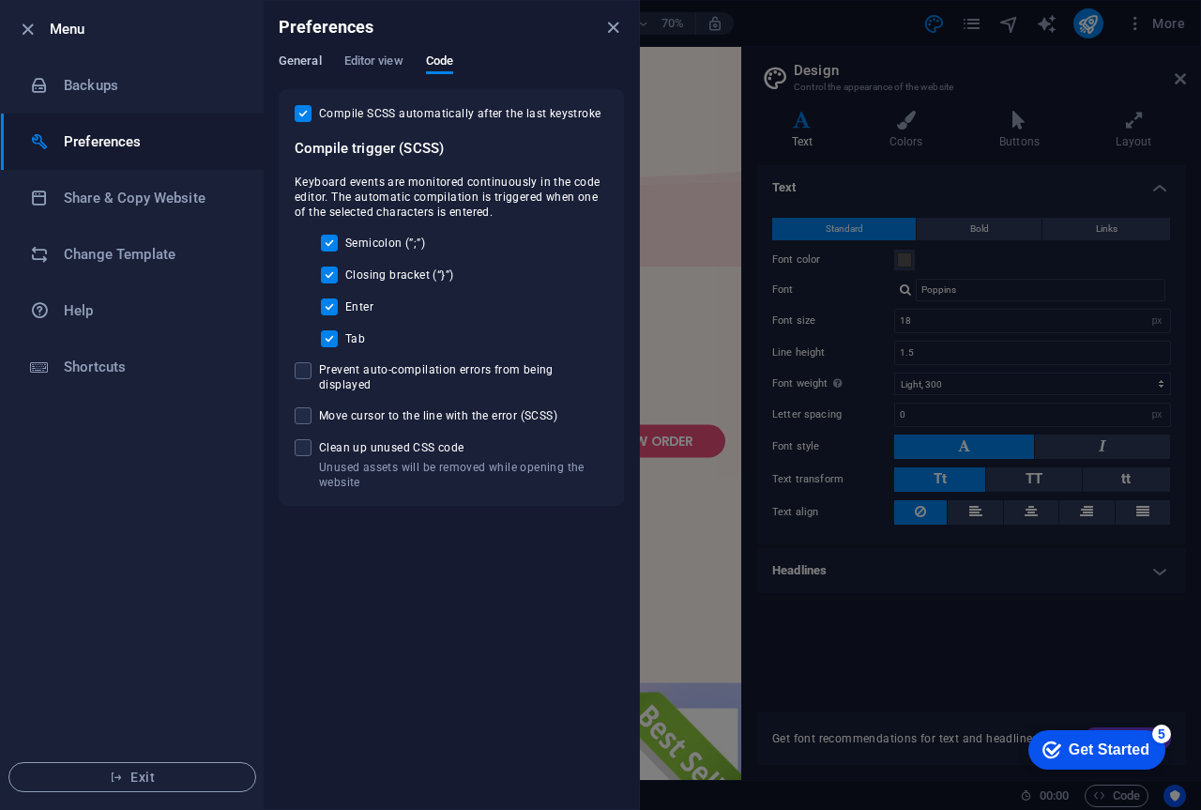
click at [316, 65] on span "General" at bounding box center [300, 63] width 43 height 26
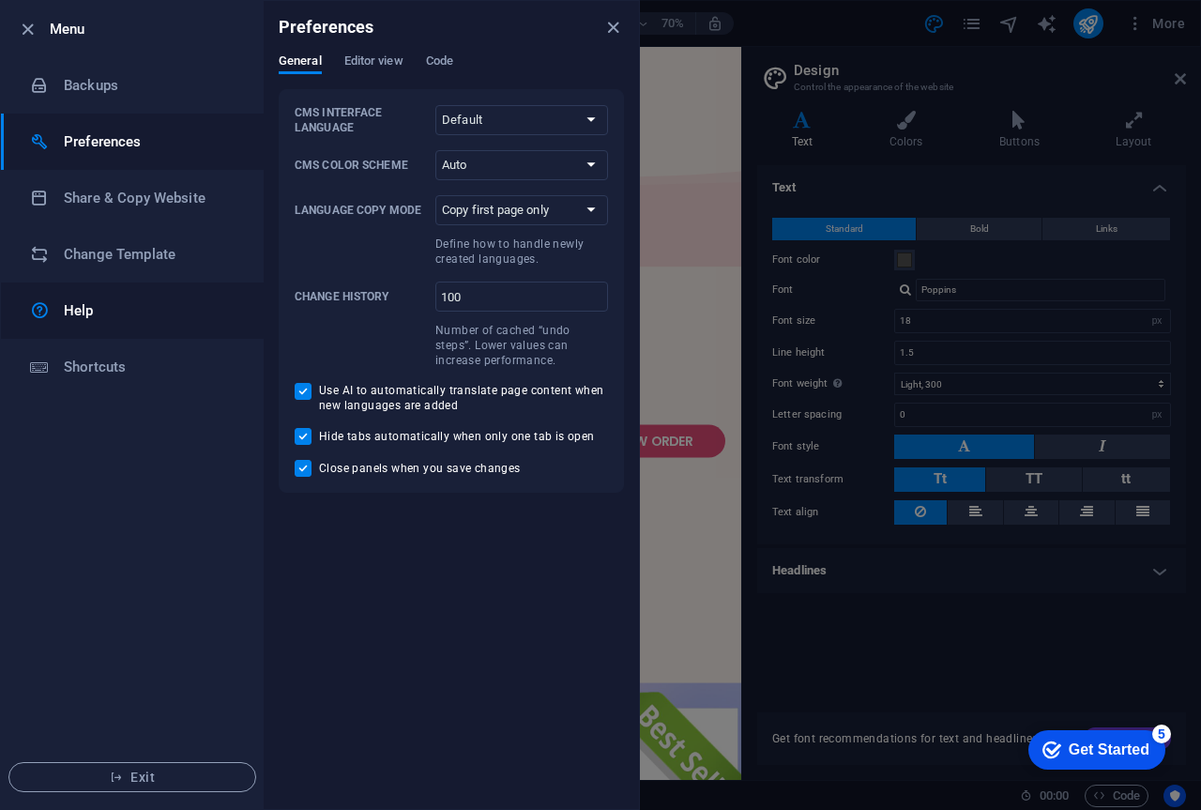
click at [141, 299] on h6 "Help" at bounding box center [151, 310] width 174 height 23
click at [164, 237] on li "Change Template" at bounding box center [132, 254] width 263 height 56
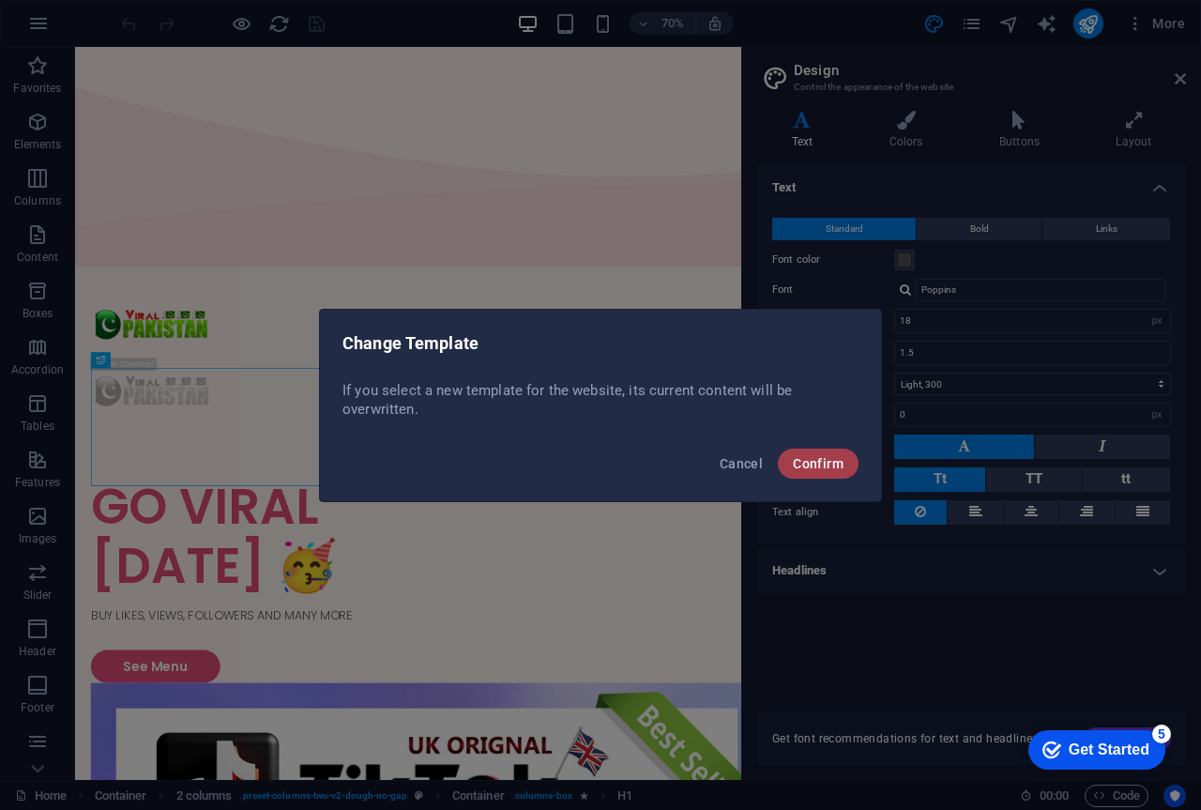
click at [825, 456] on span "Confirm" at bounding box center [818, 463] width 51 height 15
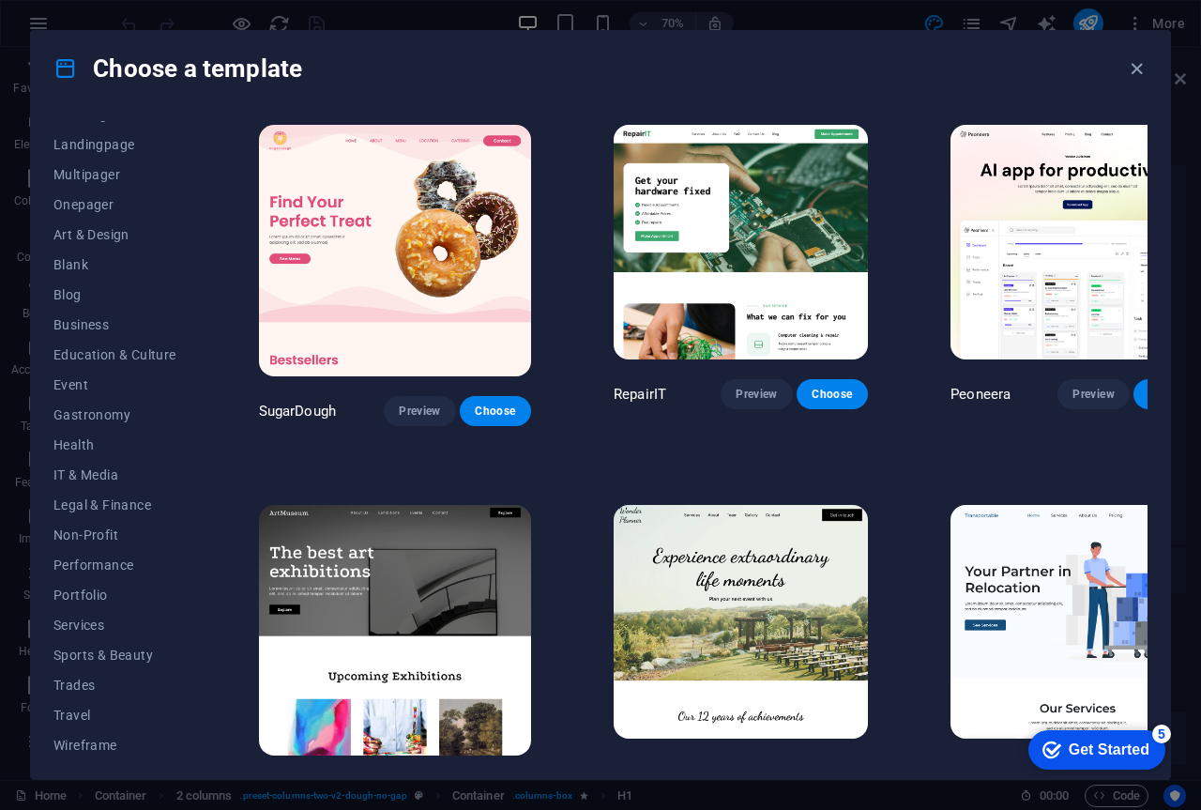
scroll to position [115, 0]
click at [88, 624] on span "Services" at bounding box center [114, 620] width 123 height 15
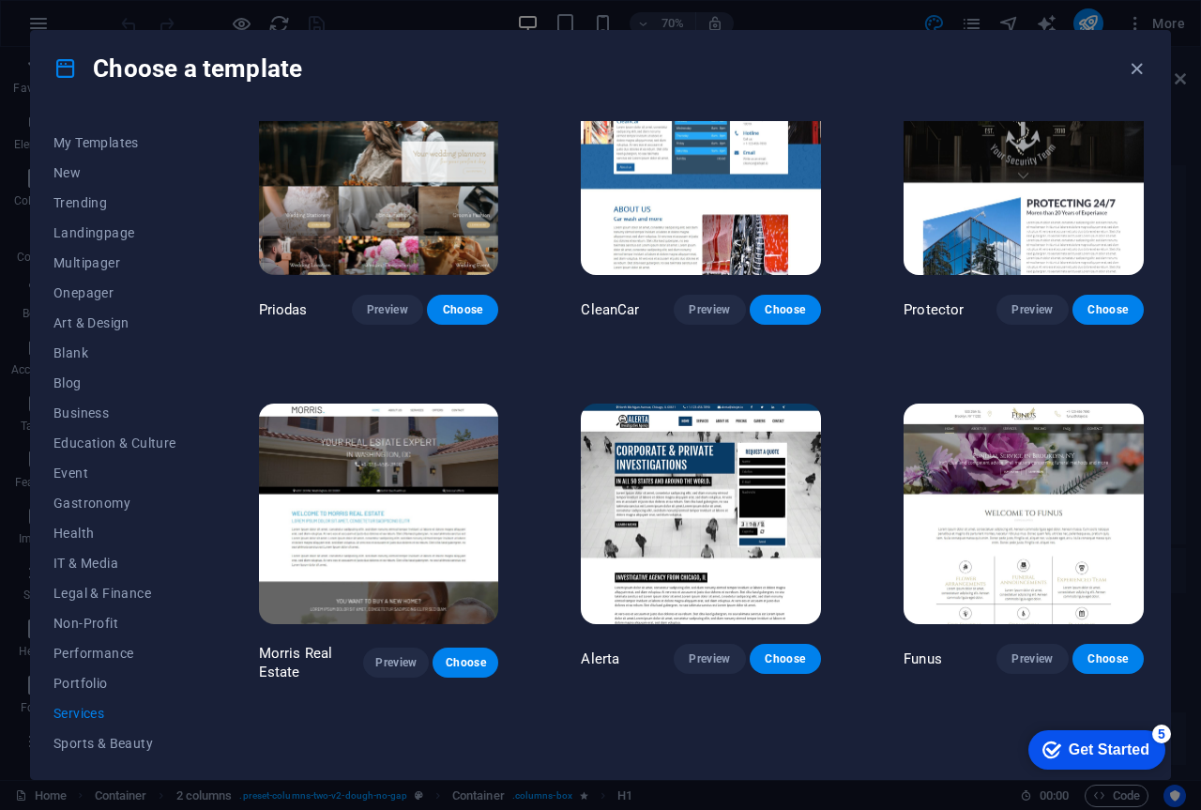
scroll to position [0, 0]
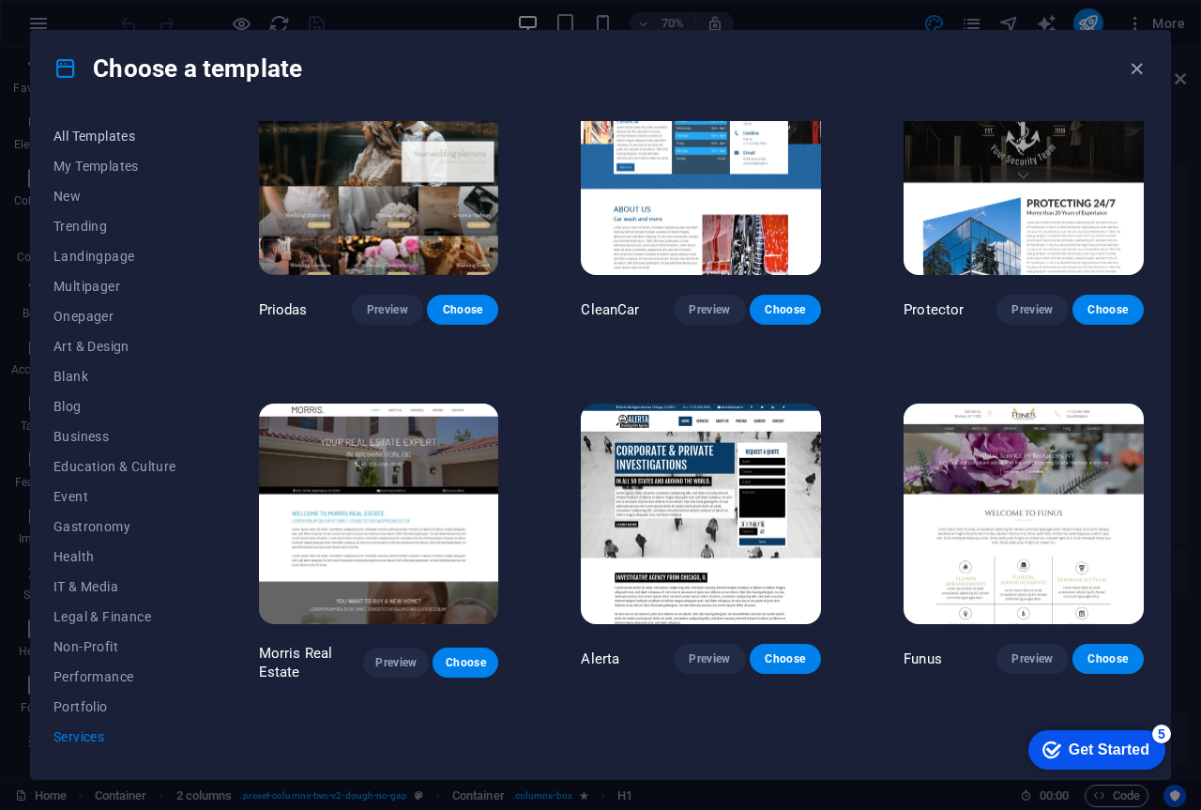
click at [122, 132] on span "All Templates" at bounding box center [114, 136] width 123 height 15
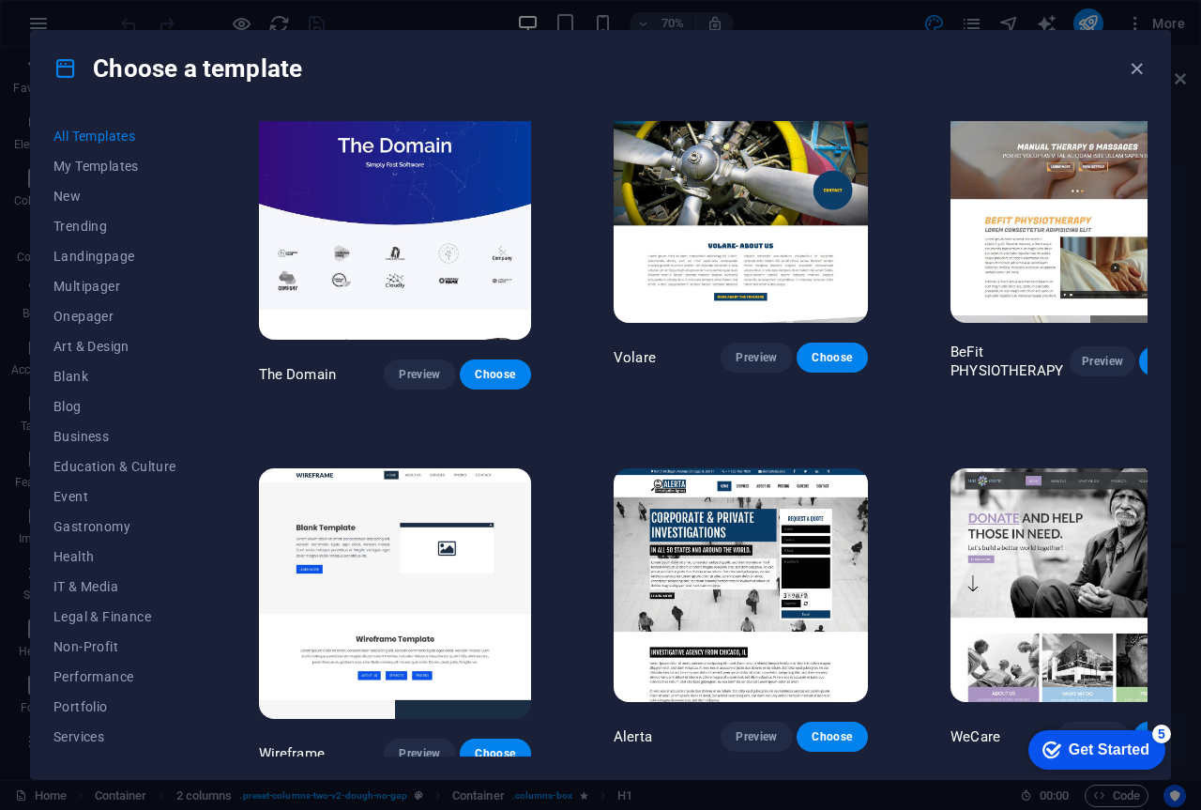
scroll to position [9656, 0]
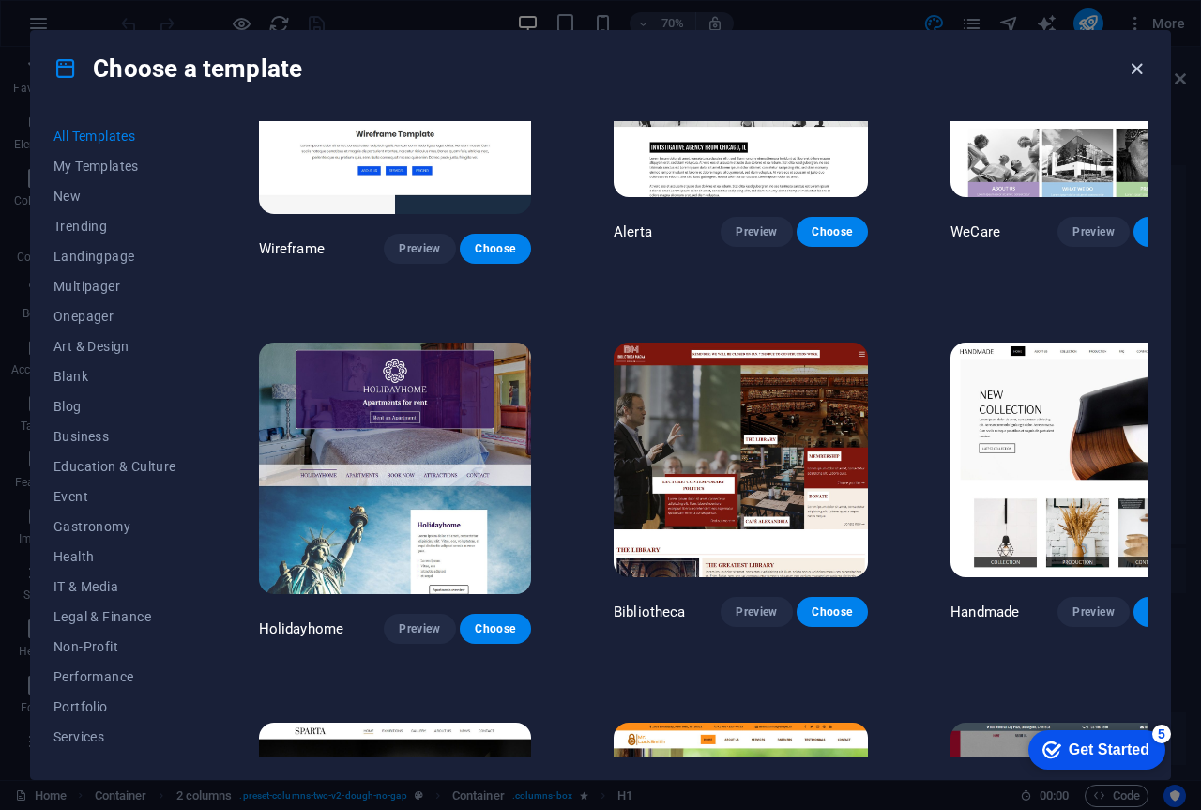
click at [1136, 68] on icon "button" at bounding box center [1137, 69] width 22 height 22
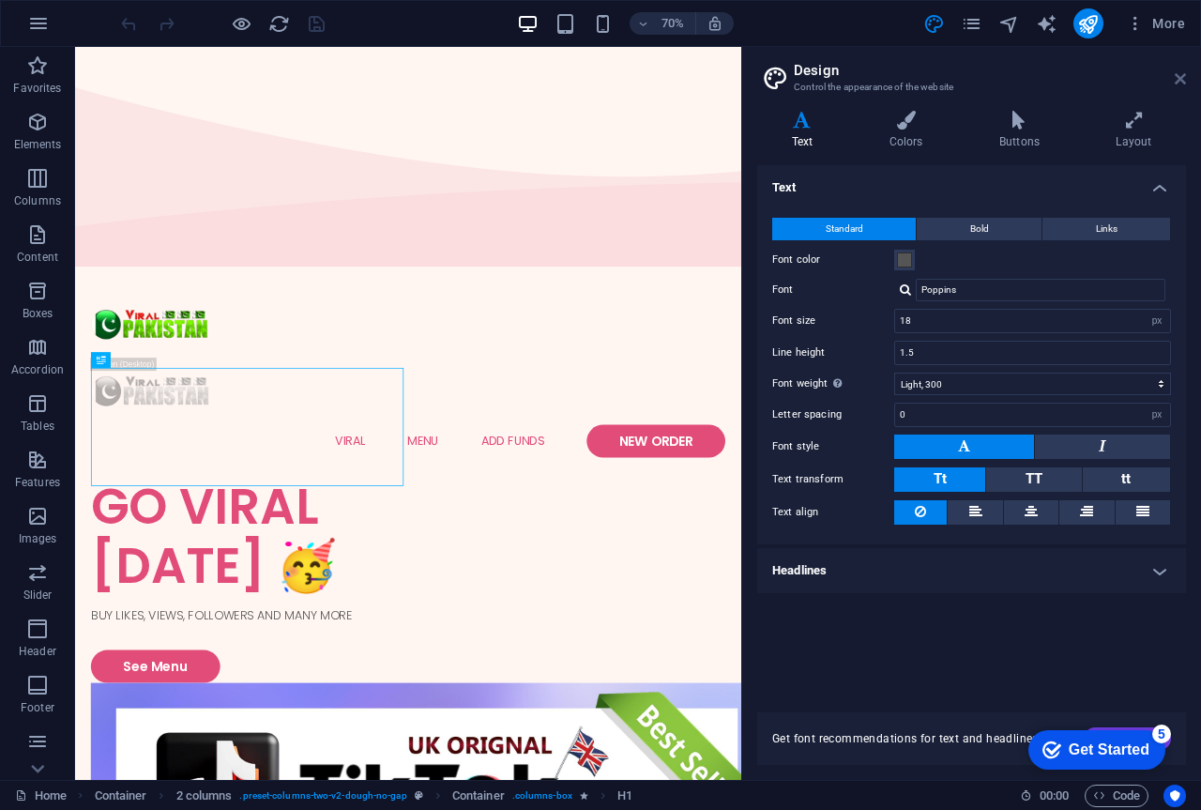
click at [1174, 80] on icon at bounding box center [1179, 78] width 11 height 15
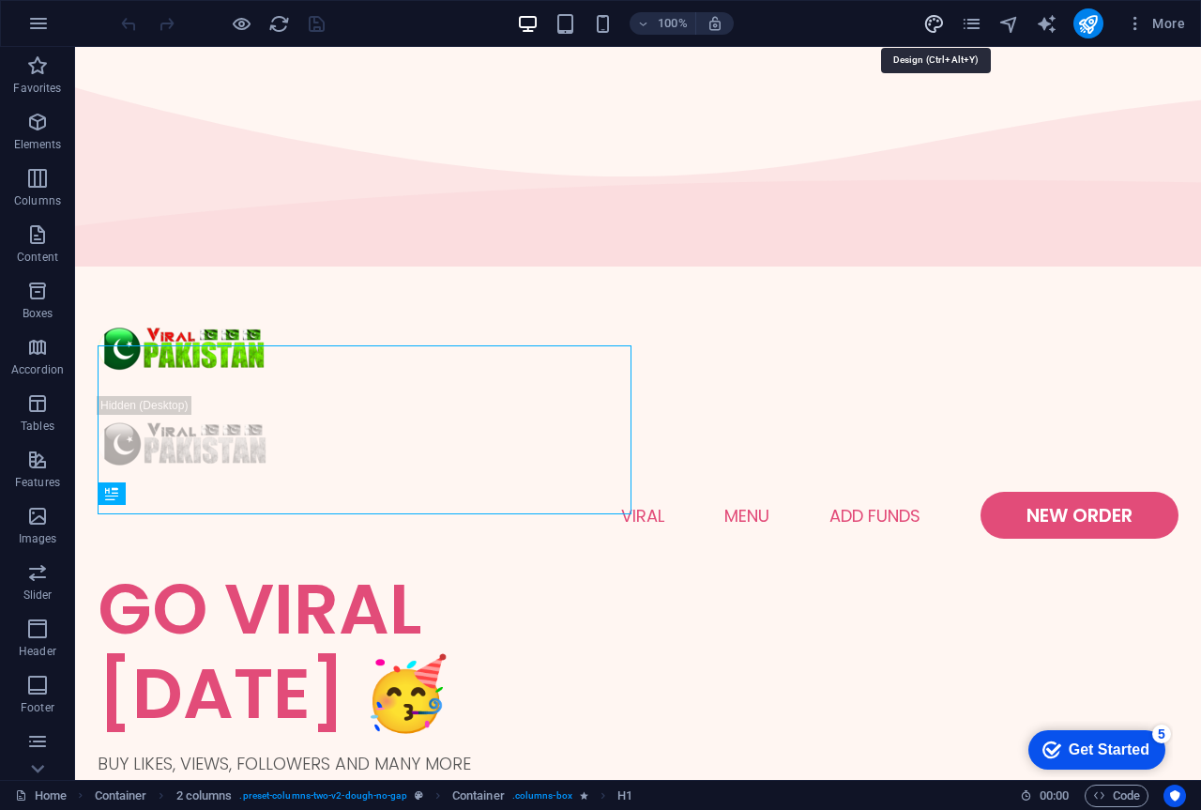
click at [933, 29] on icon "design" at bounding box center [934, 24] width 22 height 22
select select "px"
select select "300"
select select "px"
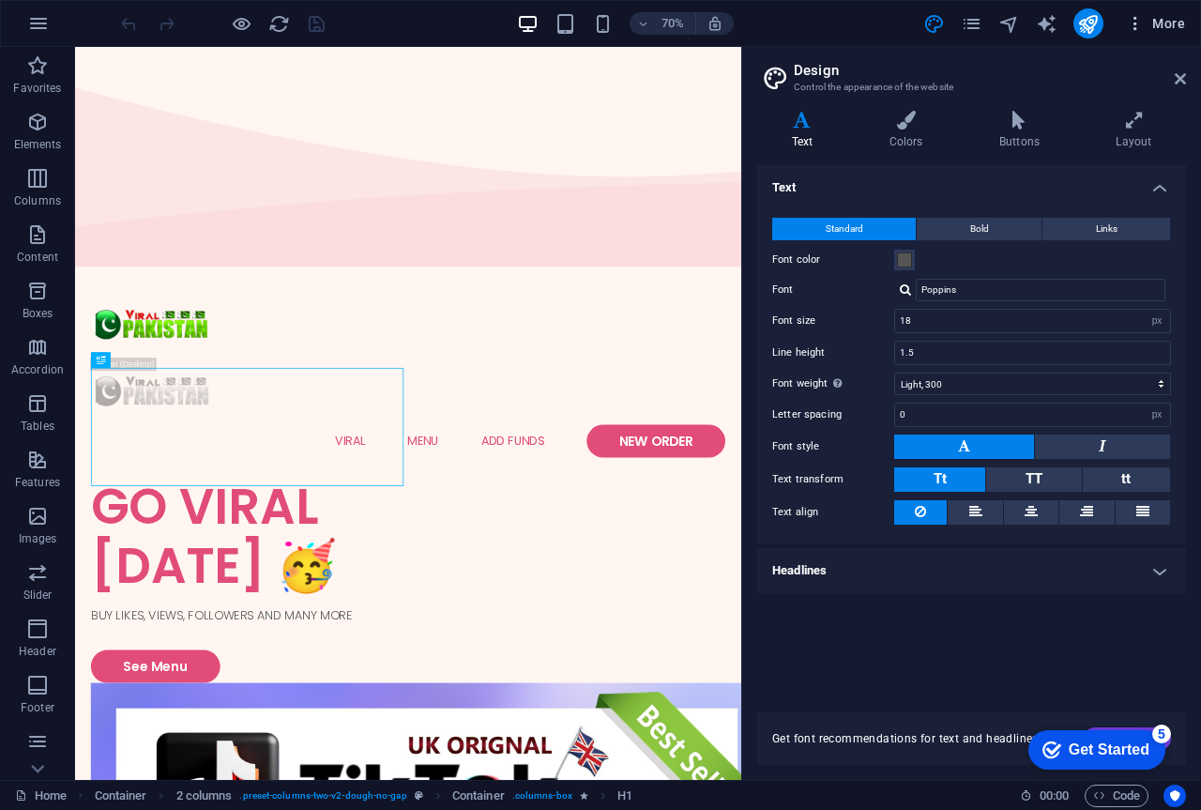
click at [1171, 23] on span "More" at bounding box center [1155, 23] width 59 height 19
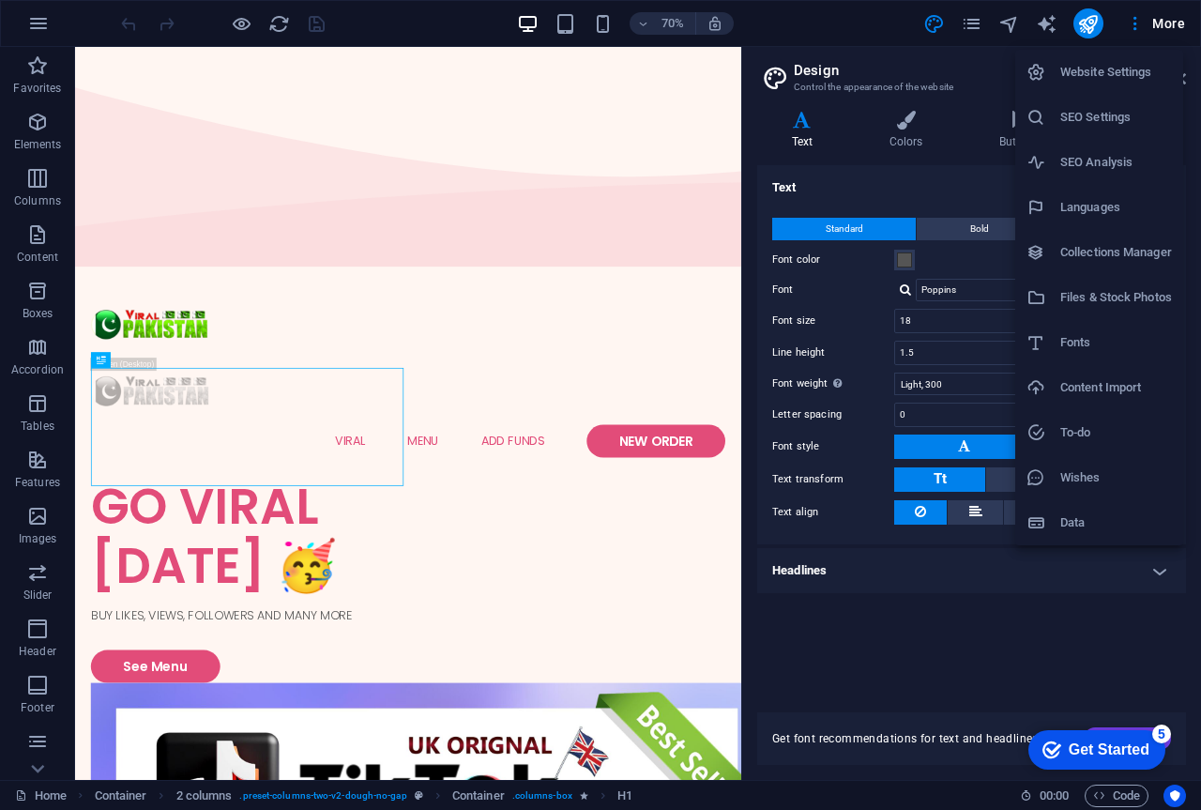
click at [1070, 248] on h6 "Collections Manager" at bounding box center [1116, 252] width 112 height 23
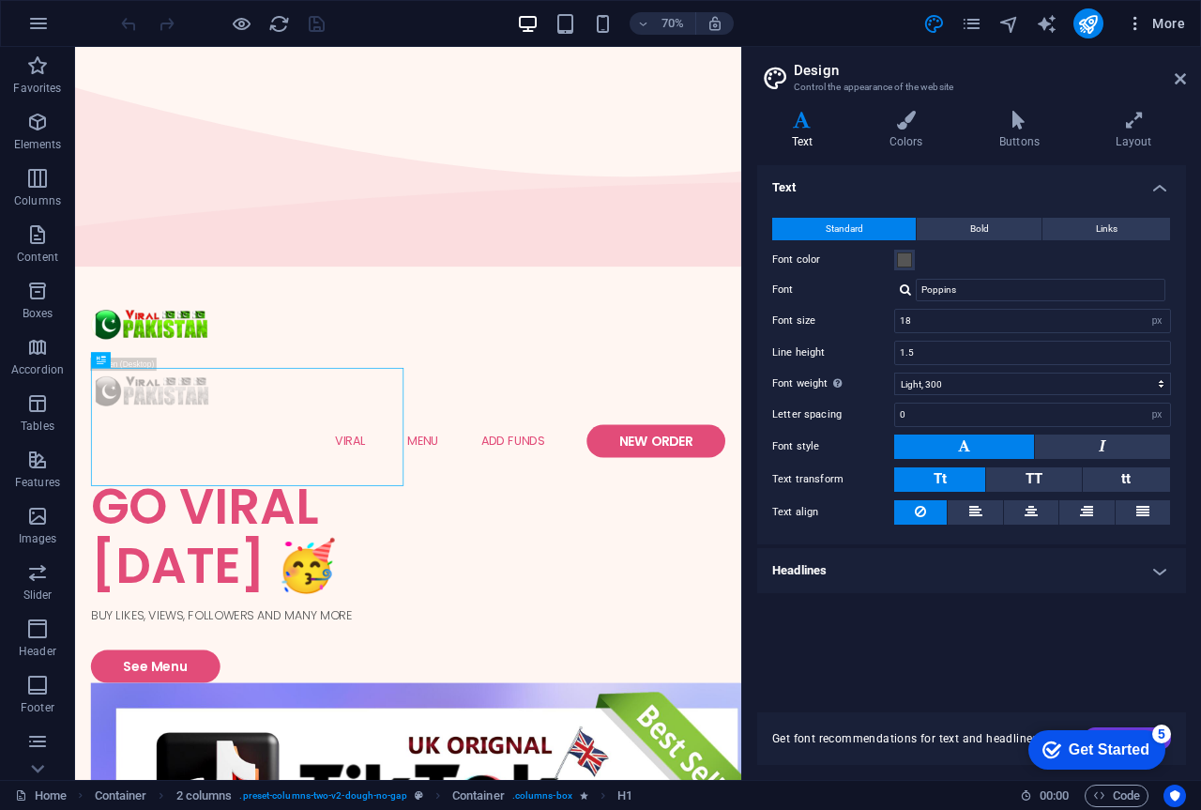
click at [1172, 30] on span "More" at bounding box center [1155, 23] width 59 height 19
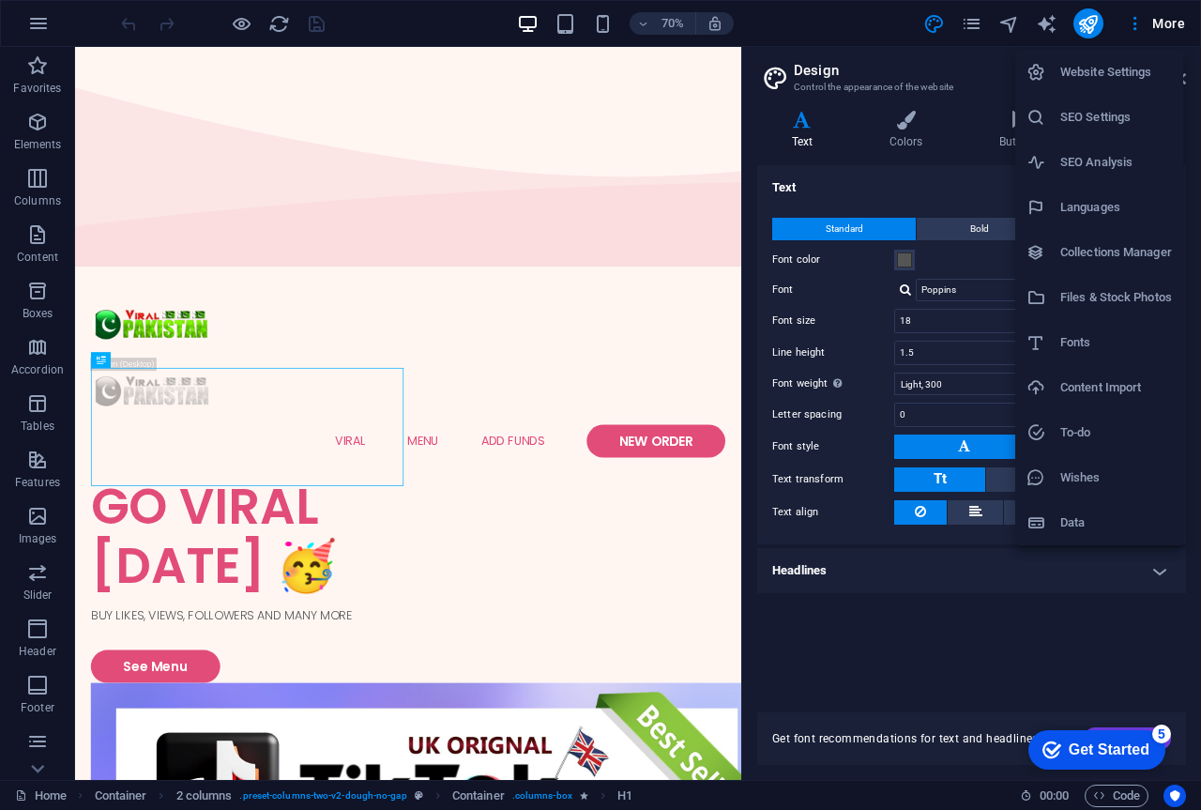
click at [1129, 76] on h6 "Website Settings" at bounding box center [1116, 72] width 112 height 23
